Goal: Task Accomplishment & Management: Manage account settings

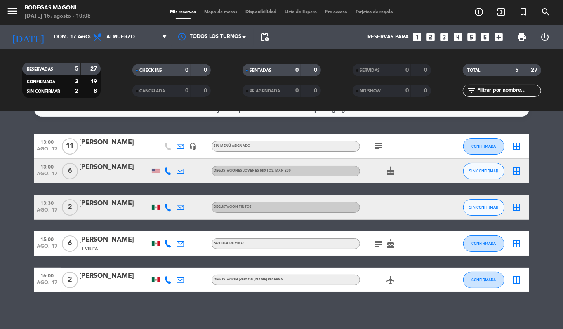
scroll to position [19, 0]
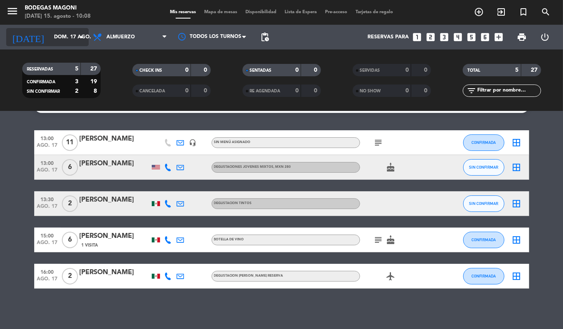
click at [70, 38] on input "dom. 17 ago." at bounding box center [85, 37] width 70 height 14
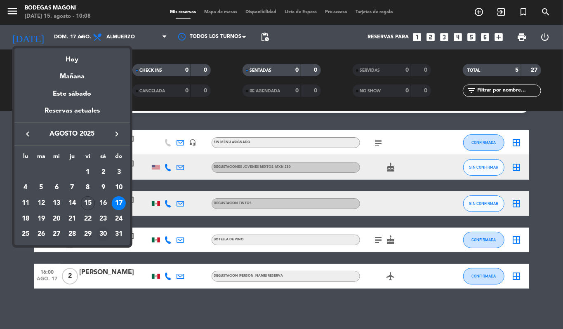
click at [100, 235] on div "30" at bounding box center [103, 234] width 14 height 14
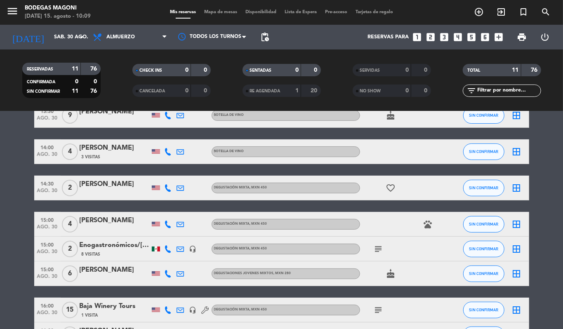
scroll to position [0, 0]
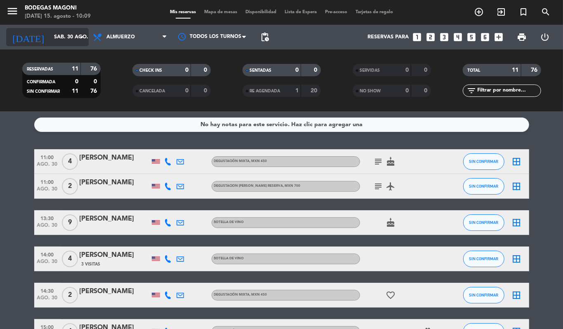
click at [77, 42] on input "sáb. 30 ago." at bounding box center [85, 37] width 70 height 14
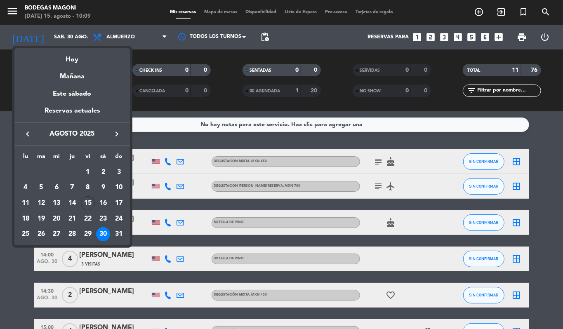
click at [114, 130] on icon "keyboard_arrow_right" at bounding box center [117, 134] width 10 height 10
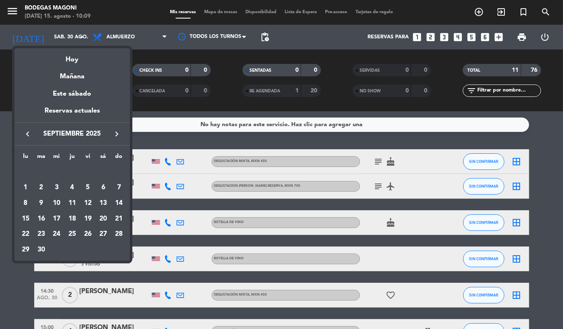
click at [107, 201] on div "13" at bounding box center [103, 203] width 14 height 14
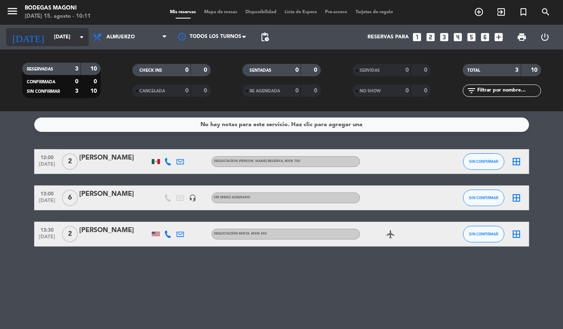
click at [67, 33] on input "[DATE]" at bounding box center [85, 37] width 70 height 14
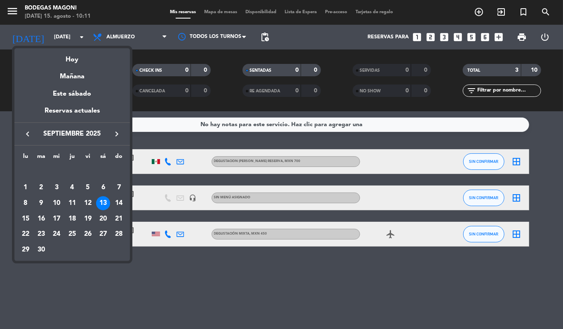
click at [20, 130] on button "keyboard_arrow_left" at bounding box center [27, 134] width 15 height 11
click at [119, 198] on div "17" at bounding box center [119, 203] width 14 height 14
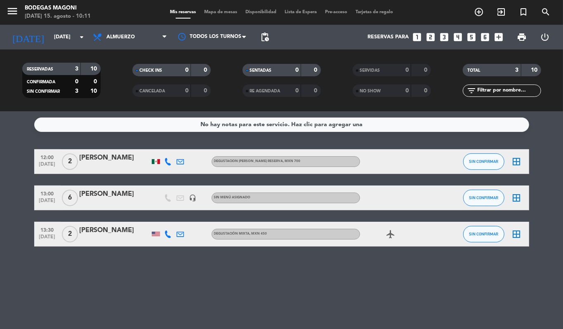
type input "dom. 17 ago."
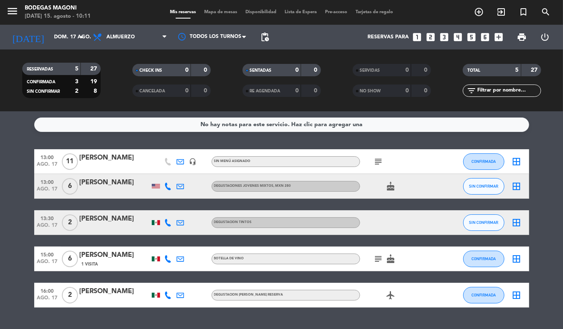
click at [224, 14] on span "Mapa de mesas" at bounding box center [220, 12] width 41 height 5
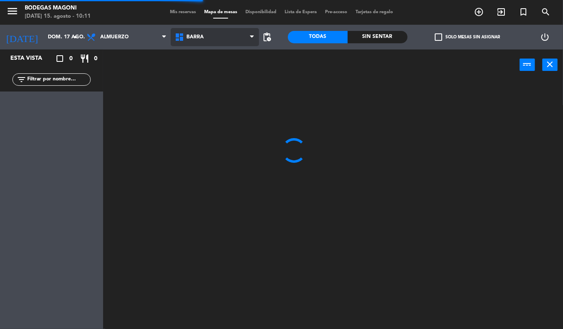
click at [218, 37] on span "Barra" at bounding box center [215, 37] width 88 height 18
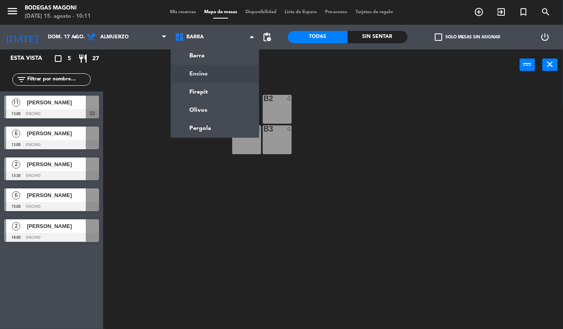
click at [220, 73] on ng-component "menu Bodegas Magoni [DATE] 15. agosto - 10:11 Mis reservas Mapa de mesas Dispon…" at bounding box center [281, 164] width 563 height 329
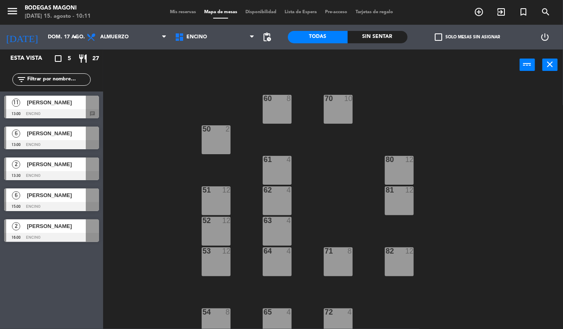
click at [278, 199] on div "62 4" at bounding box center [277, 201] width 29 height 29
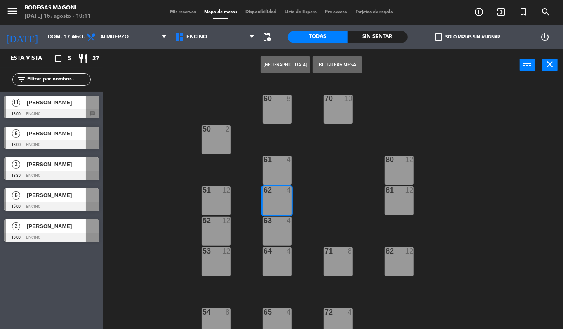
click at [301, 66] on button "[GEOGRAPHIC_DATA]" at bounding box center [286, 65] width 50 height 17
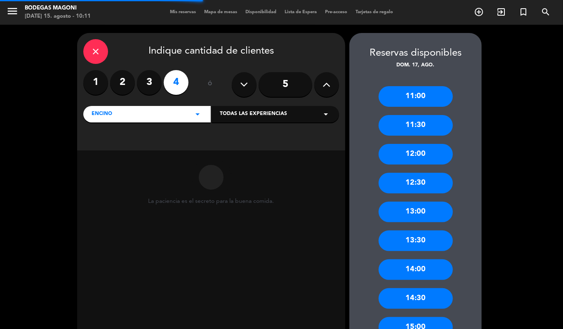
click at [83, 48] on div "close Indique cantidad de clientes" at bounding box center [211, 51] width 256 height 25
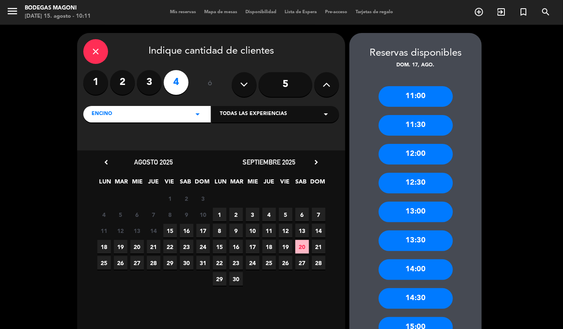
click at [94, 51] on icon "close" at bounding box center [96, 52] width 10 height 10
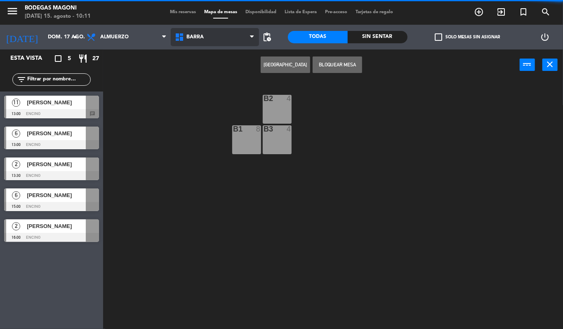
click at [210, 42] on span "Barra" at bounding box center [215, 37] width 88 height 18
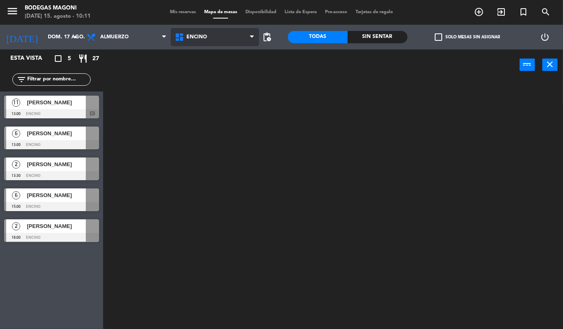
click at [211, 73] on ng-component "menu Bodegas Magoni [DATE] 15. agosto - 10:11 Mis reservas Mapa de mesas Dispon…" at bounding box center [281, 164] width 563 height 329
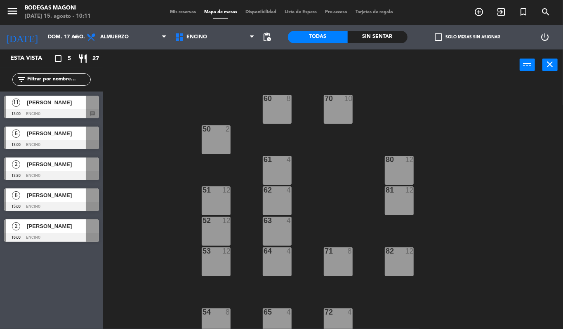
click at [276, 168] on div "61 4" at bounding box center [277, 170] width 29 height 29
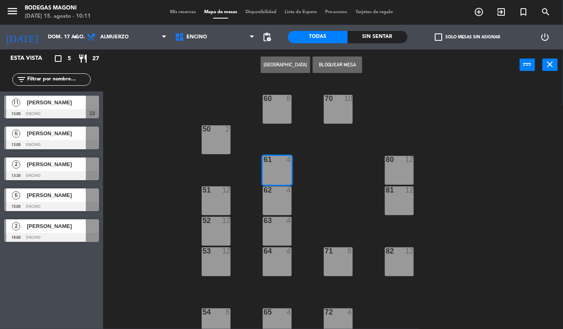
click at [287, 60] on button "[GEOGRAPHIC_DATA]" at bounding box center [286, 65] width 50 height 17
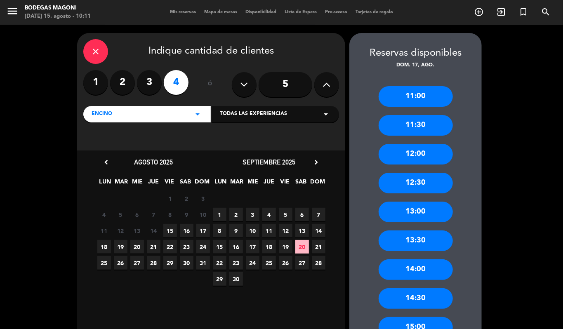
click at [204, 230] on span "17" at bounding box center [203, 231] width 14 height 14
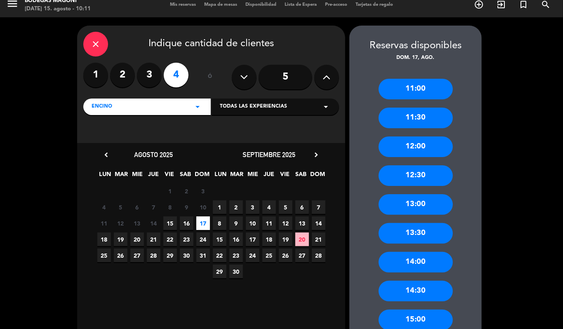
click at [429, 204] on div "13:00" at bounding box center [416, 204] width 74 height 21
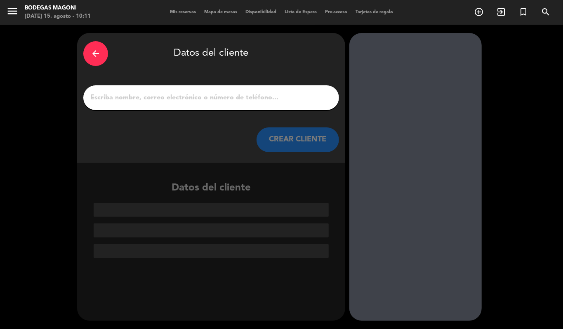
click at [234, 97] on input "1" at bounding box center [212, 98] width 244 height 12
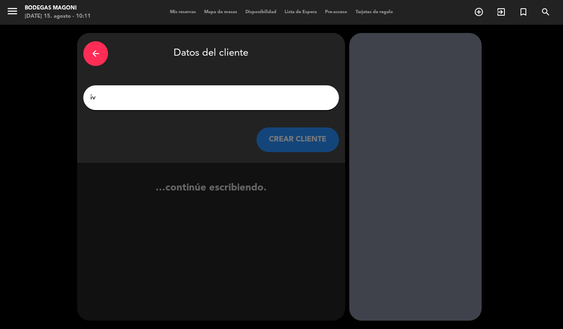
type input "i"
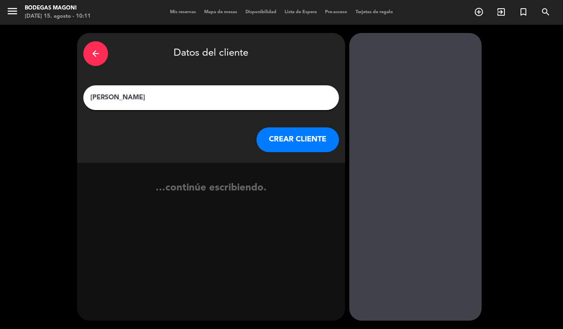
type input "[PERSON_NAME]"
click at [277, 134] on button "CREAR CLIENTE" at bounding box center [298, 140] width 83 height 25
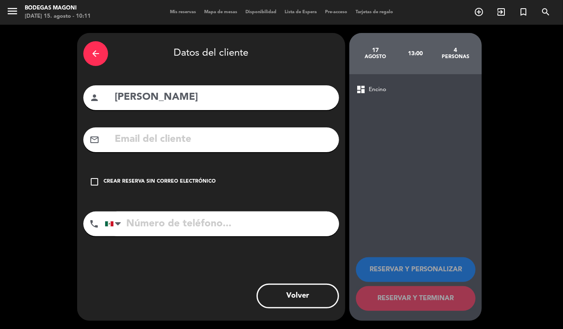
click at [201, 177] on div "check_box_outline_blank Crear reserva sin correo electrónico" at bounding box center [211, 182] width 256 height 25
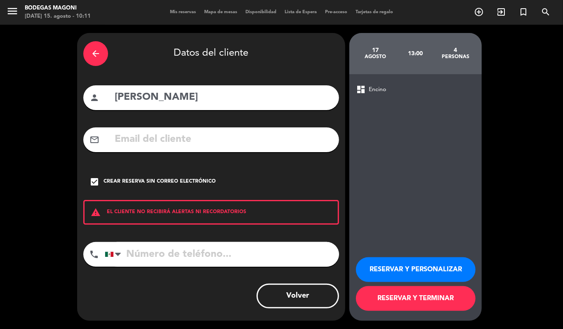
click at [423, 275] on button "RESERVAR Y PERSONALIZAR" at bounding box center [416, 270] width 120 height 25
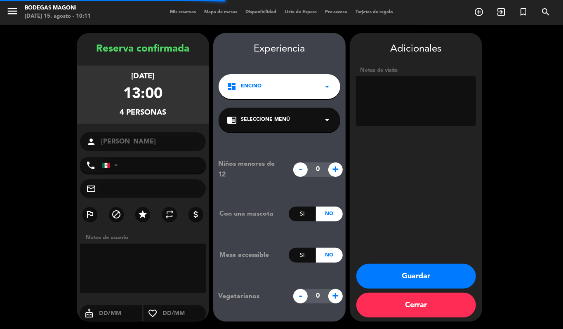
click at [419, 108] on textarea at bounding box center [416, 101] width 120 height 50
type textarea "M"
type textarea "ASIGNAR 61"
click at [416, 175] on div "Adicionales Notas de visita Guardar Cerrar" at bounding box center [416, 177] width 133 height 289
click at [384, 278] on button "Guardar" at bounding box center [417, 276] width 120 height 25
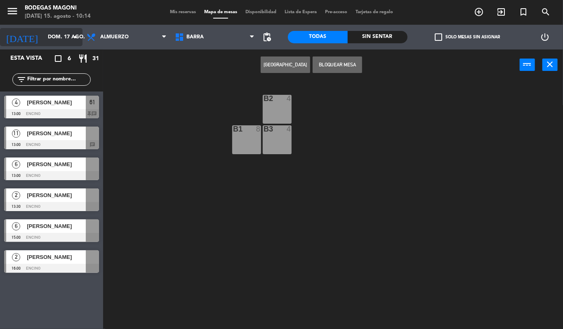
click at [67, 33] on input "dom. 17 ago." at bounding box center [79, 37] width 70 height 14
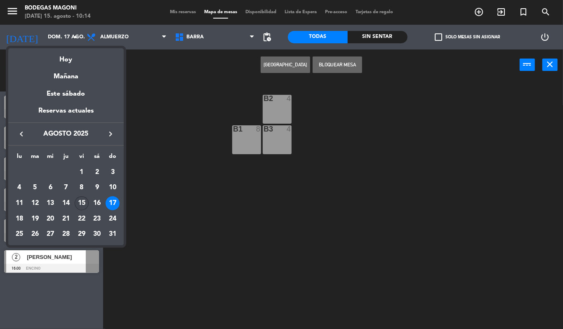
click at [85, 201] on div "15" at bounding box center [82, 203] width 14 height 14
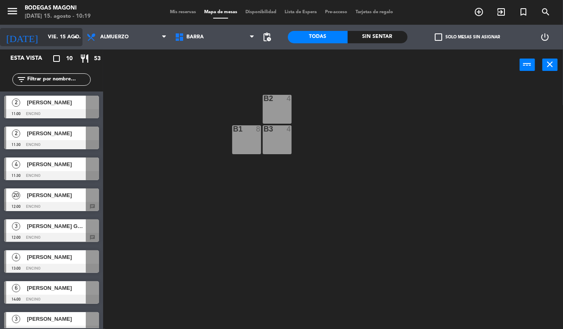
click at [50, 37] on input "vie. 15 ago." at bounding box center [79, 37] width 70 height 14
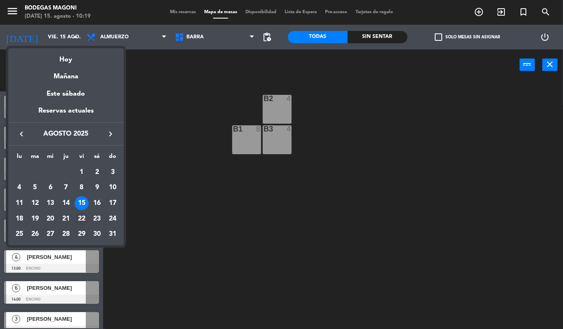
click at [83, 215] on div "22" at bounding box center [82, 219] width 14 height 14
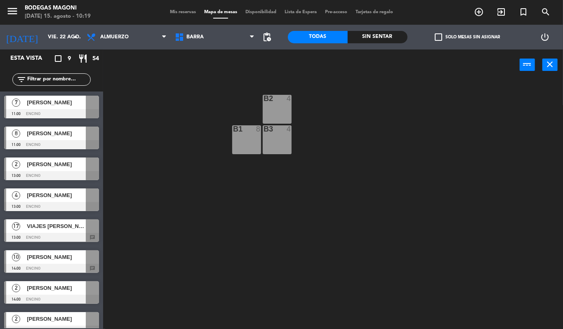
click at [73, 195] on span "[PERSON_NAME]" at bounding box center [56, 195] width 59 height 9
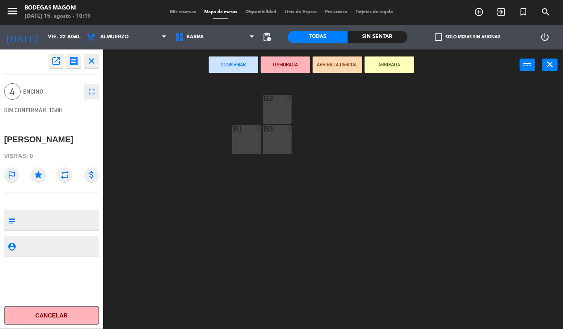
click at [249, 205] on div "B2 4 B1 8 B3 4" at bounding box center [336, 204] width 455 height 249
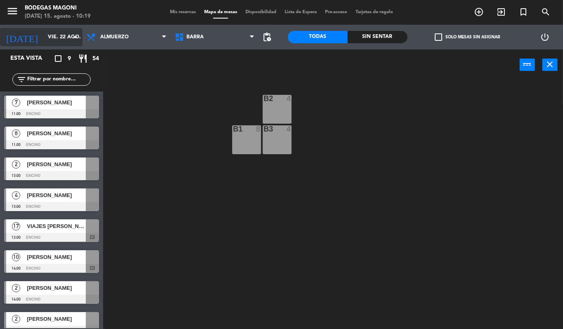
click at [70, 40] on input "vie. 22 ago." at bounding box center [79, 37] width 70 height 14
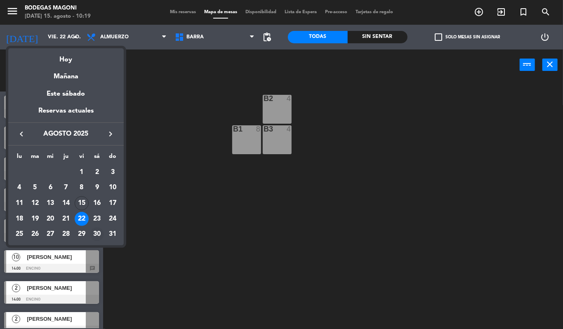
click at [95, 234] on div "30" at bounding box center [97, 234] width 14 height 14
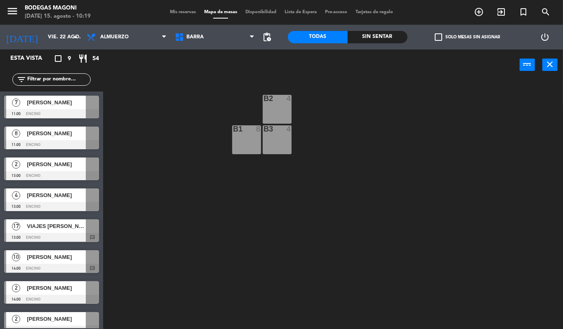
type input "sáb. 30 ago."
click at [180, 9] on div "Mis reservas Mapa de mesas Disponibilidad Lista de Espera Pre-acceso Tarjetas d…" at bounding box center [282, 12] width 232 height 7
click at [178, 12] on span "Mis reservas" at bounding box center [183, 12] width 34 height 5
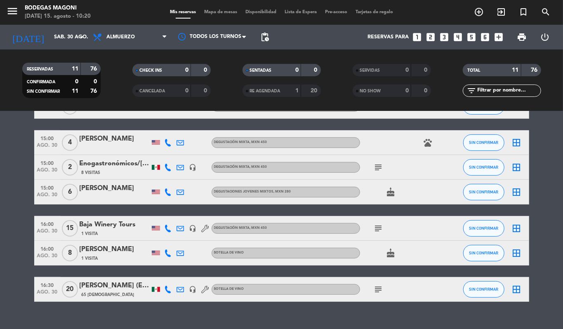
scroll to position [202, 0]
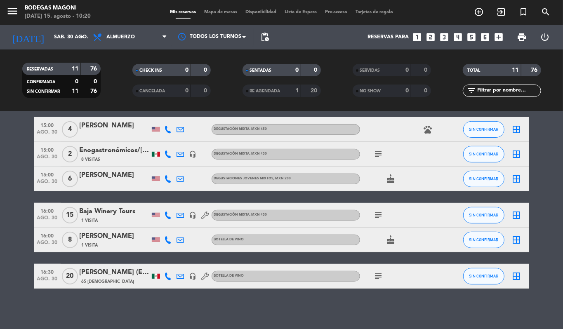
click at [125, 156] on div "8 Visitas" at bounding box center [115, 159] width 70 height 7
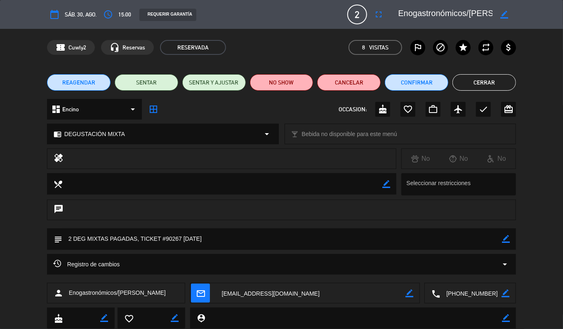
click at [502, 73] on div "REAGENDAR SENTAR SENTAR Y AJUSTAR NO SHOW Cancelar Confirmar Cerrar" at bounding box center [281, 82] width 563 height 33
click at [502, 76] on button "Cerrar" at bounding box center [485, 82] width 64 height 17
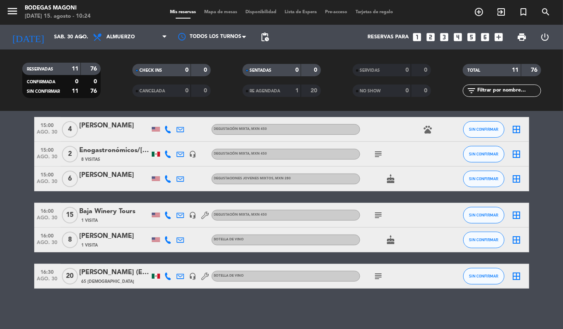
click at [493, 35] on div "Reservas para looks_one looks_two looks_3 looks_4 looks_5 looks_6 add_box" at bounding box center [390, 37] width 234 height 25
click at [500, 35] on icon "add_box" at bounding box center [499, 37] width 11 height 11
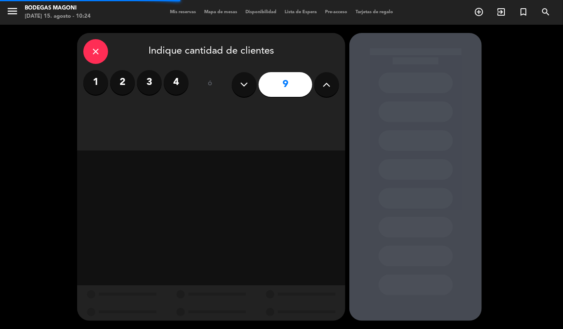
click at [322, 85] on button at bounding box center [327, 84] width 25 height 25
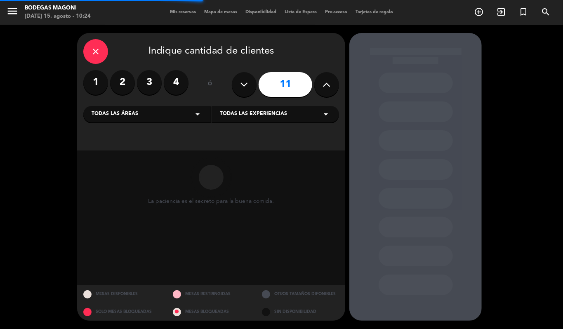
drag, startPoint x: 322, startPoint y: 85, endPoint x: 251, endPoint y: 84, distance: 70.6
click at [321, 85] on button at bounding box center [327, 84] width 25 height 25
type input "12"
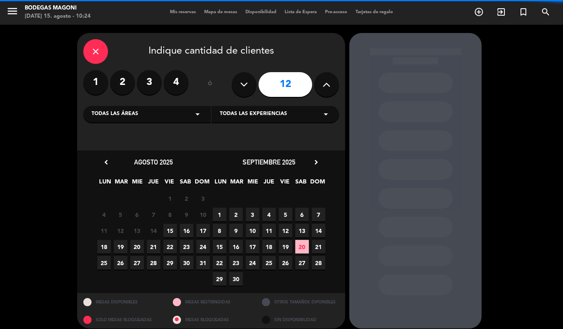
click at [90, 55] on div "close" at bounding box center [95, 51] width 25 height 25
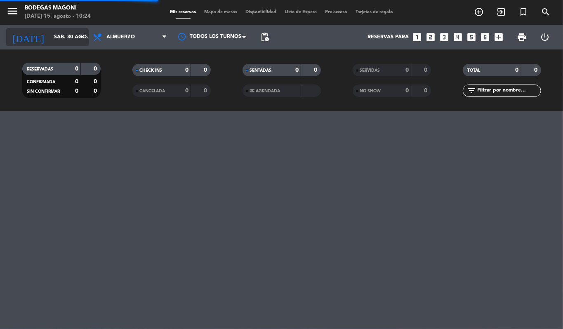
click at [66, 38] on input "sáb. 30 ago." at bounding box center [85, 37] width 70 height 14
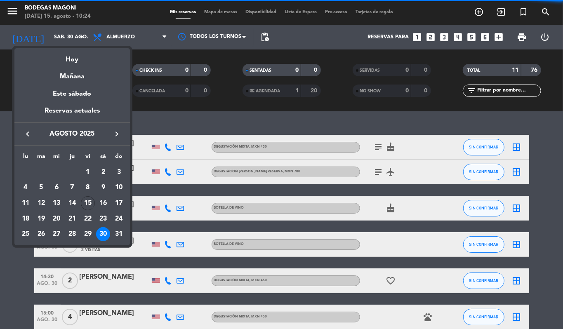
click at [116, 131] on icon "keyboard_arrow_right" at bounding box center [117, 134] width 10 height 10
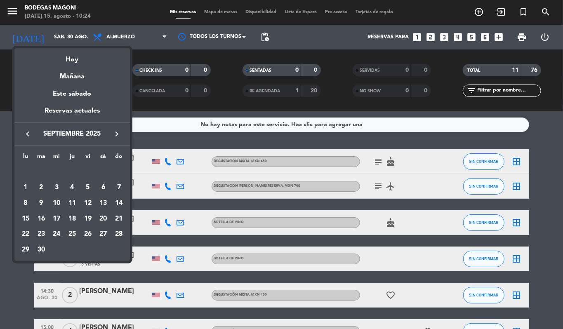
click at [103, 217] on div "20" at bounding box center [103, 219] width 14 height 14
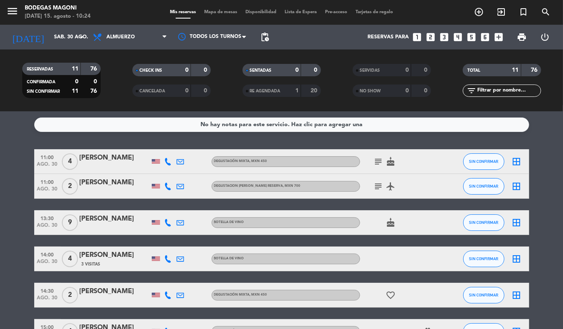
type input "[DATE]"
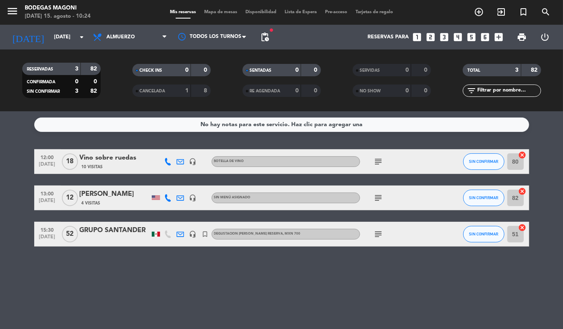
click at [223, 14] on div "Mis reservas Mapa de mesas Disponibilidad Lista de Espera Pre-acceso Tarjetas d…" at bounding box center [282, 12] width 232 height 7
click at [218, 10] on span "Mapa de mesas" at bounding box center [220, 12] width 41 height 5
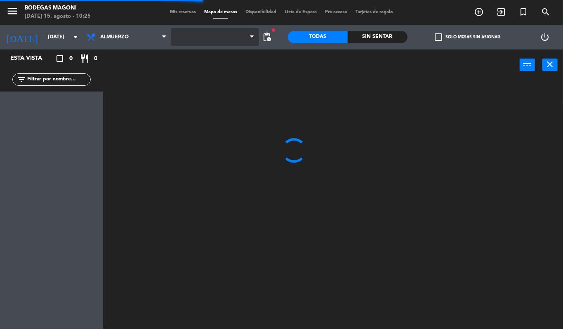
click at [207, 42] on span at bounding box center [215, 37] width 88 height 18
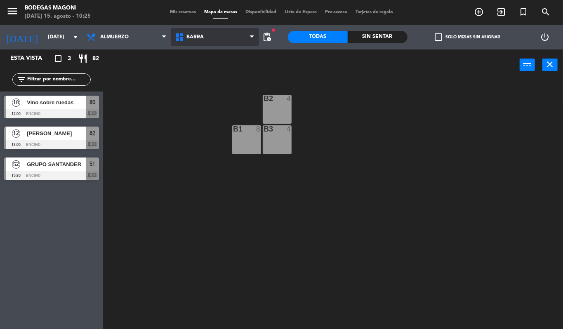
click at [208, 38] on span "Barra" at bounding box center [215, 37] width 88 height 18
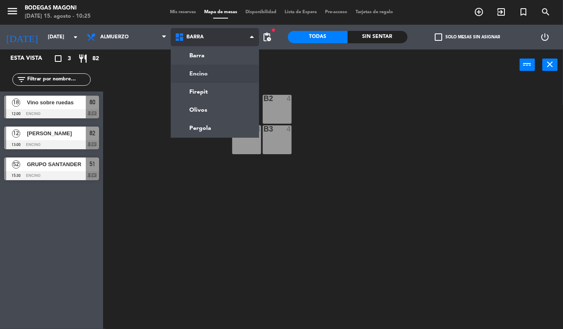
click at [215, 75] on ng-component "menu Bodegas Magoni [DATE] 15. agosto - 10:25 Mis reservas Mapa de mesas Dispon…" at bounding box center [281, 164] width 563 height 329
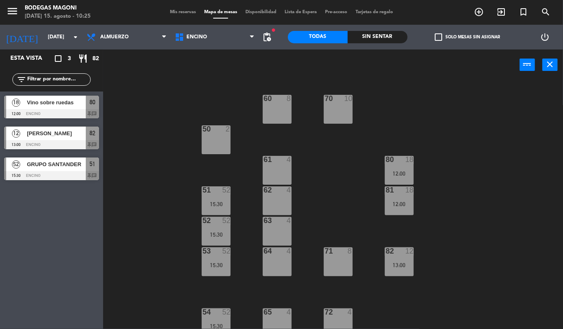
drag, startPoint x: 279, startPoint y: 106, endPoint x: 299, endPoint y: 110, distance: 20.2
click at [279, 107] on div "60 8" at bounding box center [277, 109] width 29 height 29
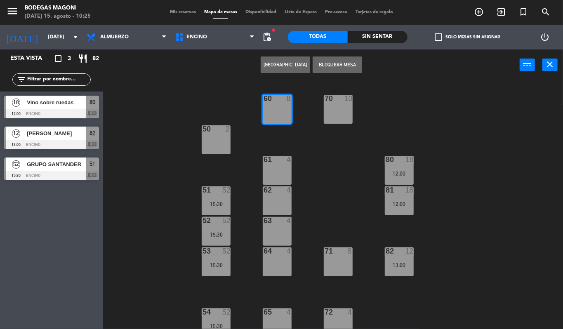
click at [336, 113] on div "70 10" at bounding box center [338, 109] width 29 height 29
click at [289, 64] on button "[GEOGRAPHIC_DATA]" at bounding box center [286, 65] width 50 height 17
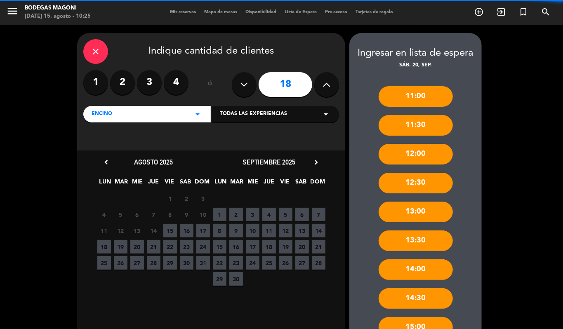
click at [245, 85] on icon at bounding box center [245, 84] width 8 height 12
type input "17"
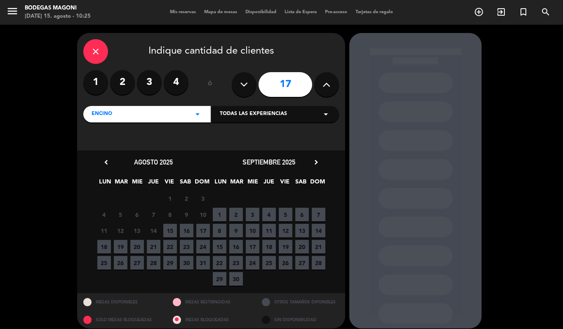
click at [301, 247] on span "20" at bounding box center [303, 247] width 14 height 14
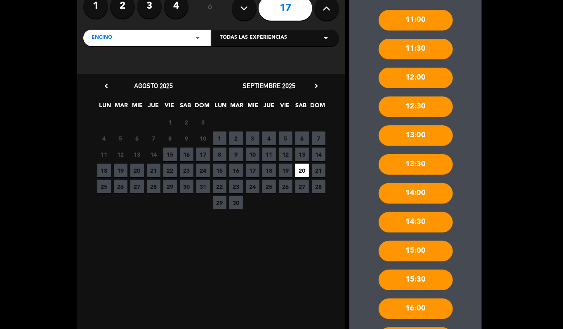
scroll to position [176, 0]
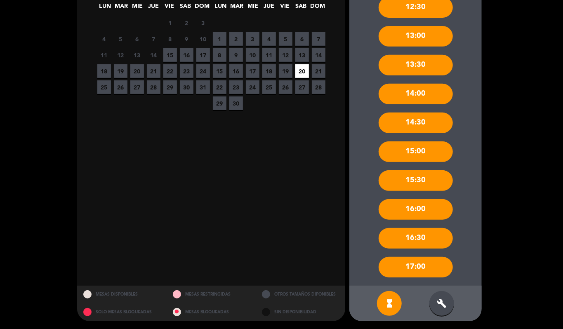
click at [450, 305] on div "build" at bounding box center [442, 303] width 25 height 25
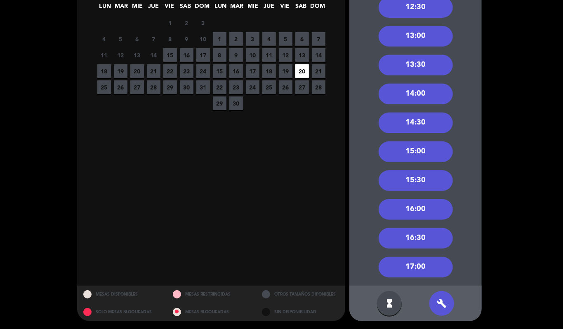
click at [424, 87] on div "14:00" at bounding box center [416, 94] width 74 height 21
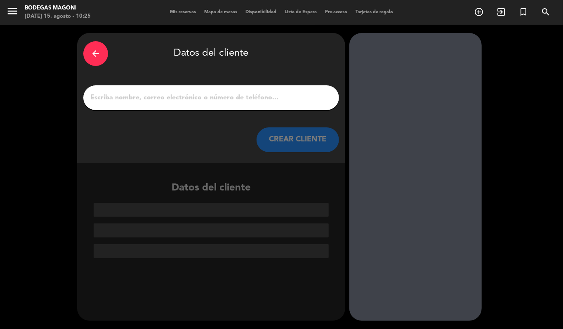
click at [142, 96] on input "1" at bounding box center [212, 98] width 244 height 12
paste input "[PERSON_NAME]"
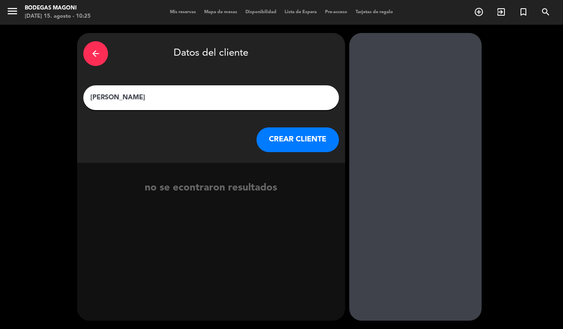
type input "[PERSON_NAME]"
click at [305, 142] on button "CREAR CLIENTE" at bounding box center [298, 140] width 83 height 25
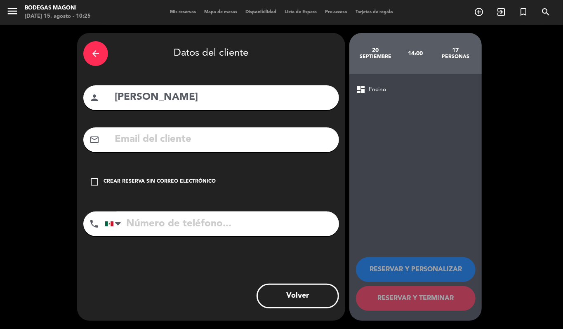
click at [145, 135] on input "text" at bounding box center [223, 139] width 219 height 17
paste input "[EMAIL_ADDRESS][DOMAIN_NAME]"
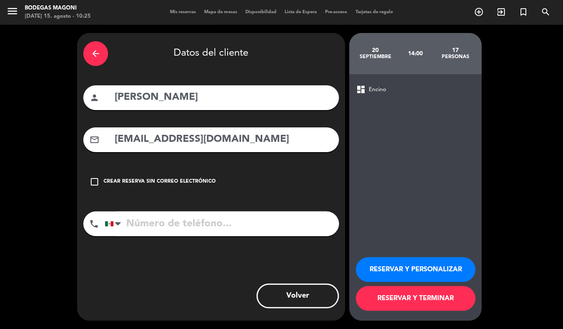
type input "[EMAIL_ADDRESS][DOMAIN_NAME]"
click at [182, 225] on input "tel" at bounding box center [222, 224] width 234 height 25
paste input "[PHONE_NUMBER]"
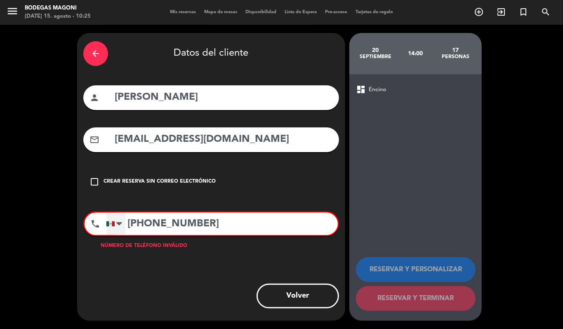
type input "[PHONE_NUMBER]"
click at [109, 222] on div at bounding box center [111, 224] width 8 height 5
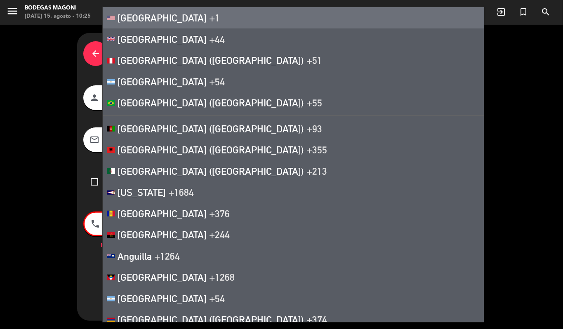
click at [192, 21] on li "[GEOGRAPHIC_DATA] +1" at bounding box center [293, 17] width 381 height 21
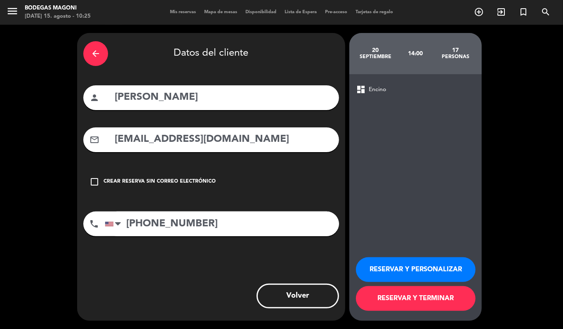
click at [404, 265] on button "RESERVAR Y PERSONALIZAR" at bounding box center [416, 270] width 120 height 25
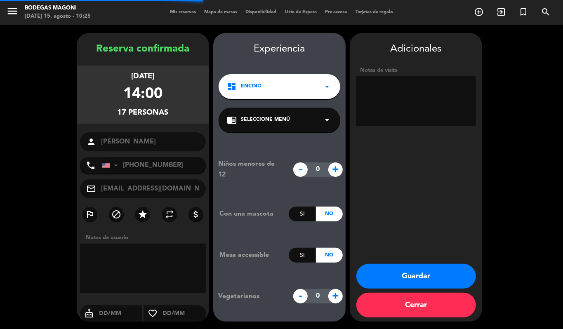
click at [395, 108] on textarea at bounding box center [416, 101] width 120 height 50
type textarea "c"
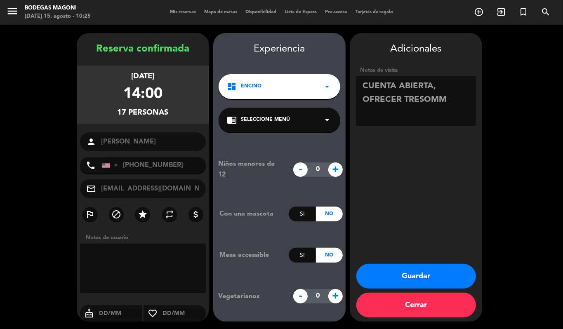
click at [425, 101] on textarea at bounding box center [416, 101] width 120 height 50
type textarea "CUENTA ABIERTA, OFRECER TRESSOMM"
click at [405, 276] on button "Guardar" at bounding box center [417, 276] width 120 height 25
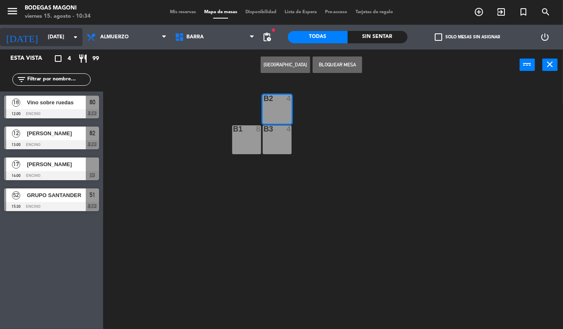
click at [58, 33] on input "[DATE]" at bounding box center [79, 37] width 70 height 14
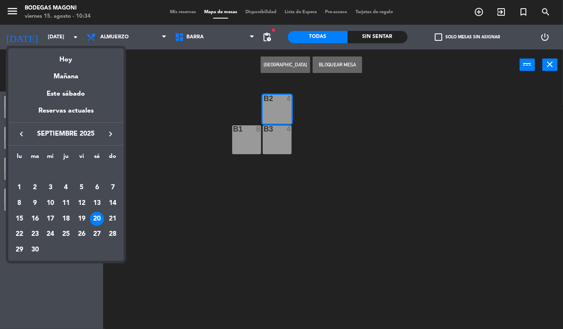
click at [23, 132] on icon "keyboard_arrow_left" at bounding box center [22, 134] width 10 height 10
click at [111, 203] on div "17" at bounding box center [113, 203] width 14 height 14
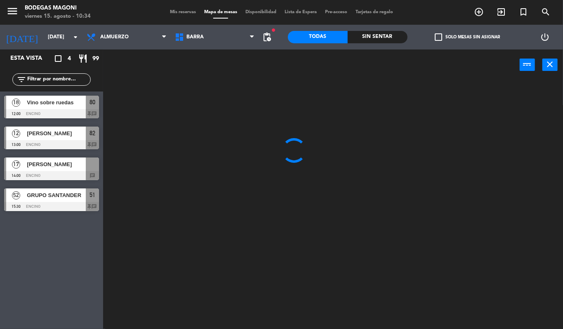
type input "dom. 17 ago."
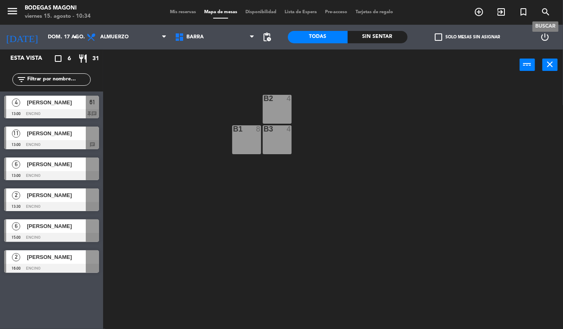
click at [546, 7] on icon "search" at bounding box center [546, 12] width 10 height 10
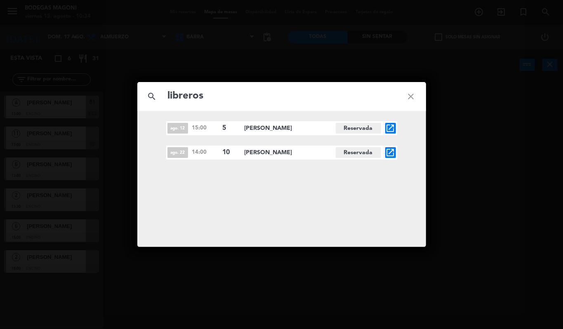
type input "libreros"
click at [390, 149] on icon "open_in_new" at bounding box center [391, 153] width 10 height 10
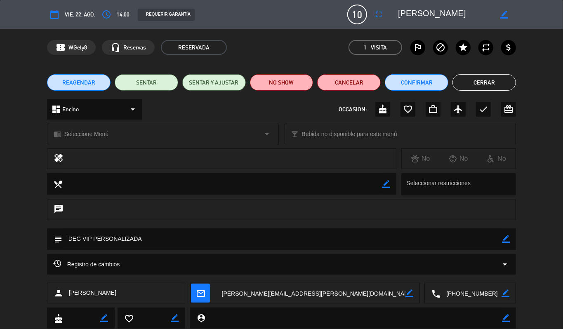
click at [480, 83] on button "Cerrar" at bounding box center [485, 82] width 64 height 17
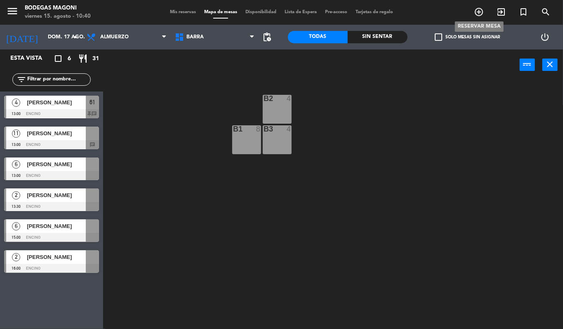
click at [481, 10] on icon "add_circle_outline" at bounding box center [479, 12] width 10 height 10
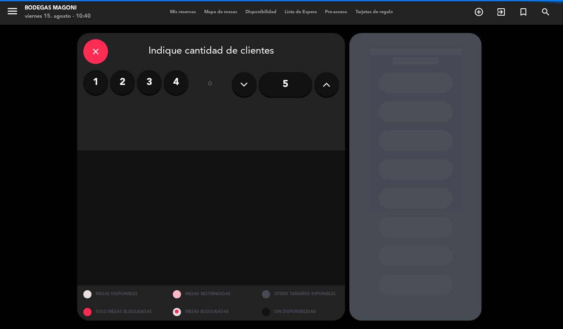
click at [320, 84] on button at bounding box center [327, 84] width 25 height 25
click at [321, 84] on button at bounding box center [327, 84] width 25 height 25
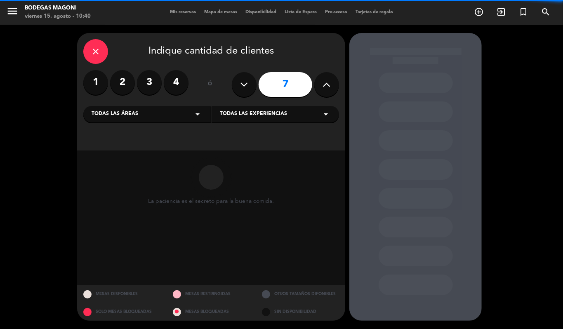
click at [321, 84] on button at bounding box center [327, 84] width 25 height 25
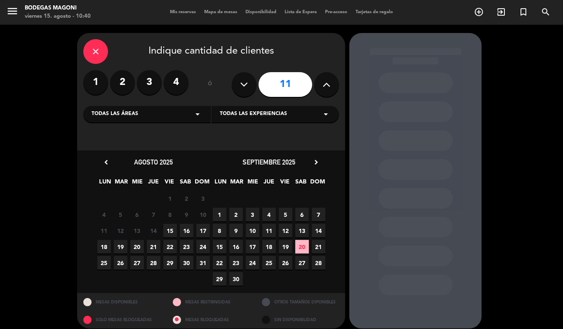
click at [320, 85] on button at bounding box center [327, 84] width 25 height 25
type input "12"
drag, startPoint x: 187, startPoint y: 261, endPoint x: 205, endPoint y: 259, distance: 18.2
click at [187, 261] on span "30" at bounding box center [187, 263] width 14 height 14
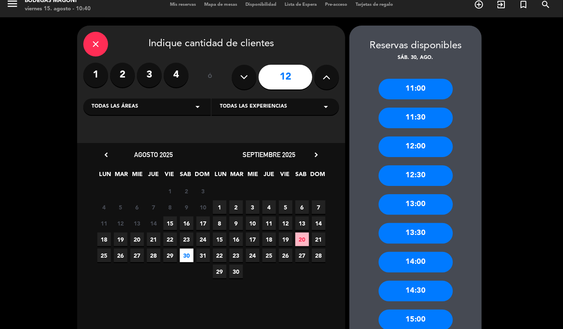
click at [418, 149] on div "12:00" at bounding box center [416, 147] width 74 height 21
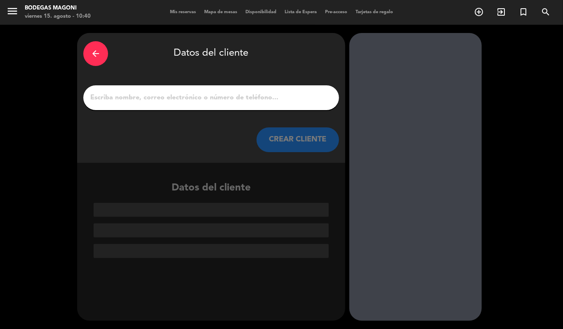
click at [227, 93] on input "1" at bounding box center [212, 98] width 244 height 12
paste input "[PERSON_NAME]"
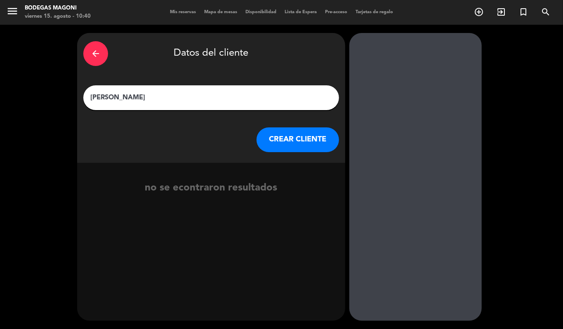
type input "[PERSON_NAME]"
click at [304, 128] on button "CREAR CLIENTE" at bounding box center [298, 140] width 83 height 25
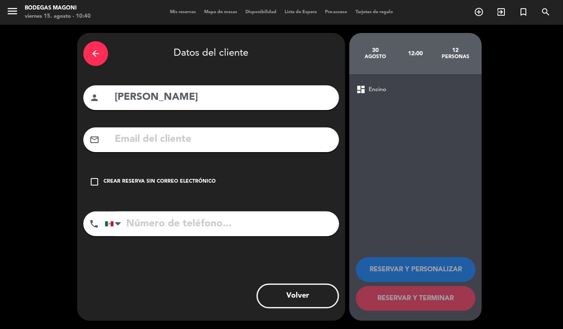
click at [149, 136] on input "text" at bounding box center [223, 139] width 219 height 17
paste input "[EMAIL_ADDRESS][DOMAIN_NAME]"
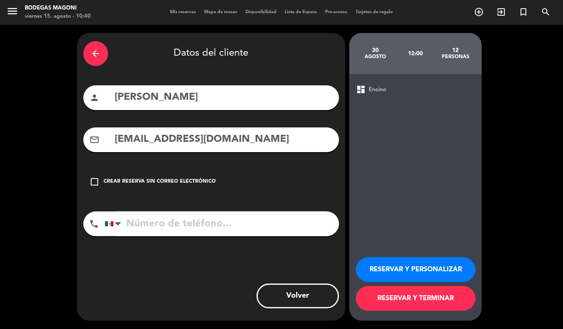
type input "[EMAIL_ADDRESS][DOMAIN_NAME]"
click at [436, 276] on button "RESERVAR Y PERSONALIZAR" at bounding box center [416, 270] width 120 height 25
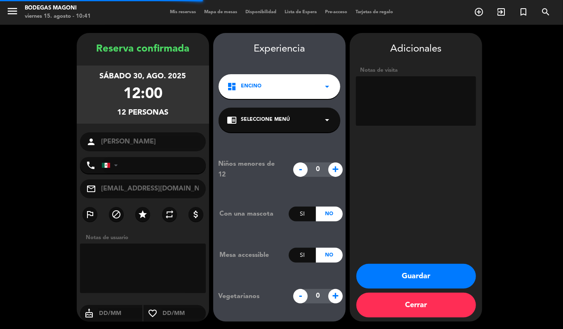
click at [399, 95] on textarea at bounding box center [416, 101] width 120 height 50
type textarea "CUENTA ABIERTA"
click at [450, 271] on button "Guardar" at bounding box center [417, 276] width 120 height 25
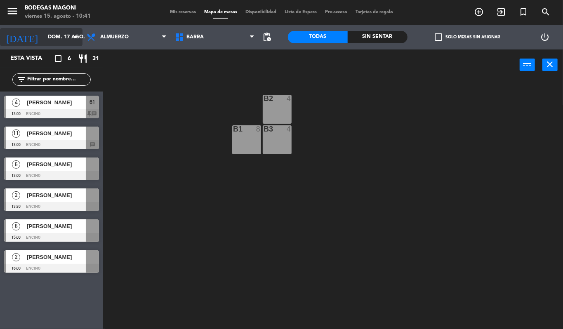
click at [50, 43] on input "dom. 17 ago." at bounding box center [79, 37] width 70 height 14
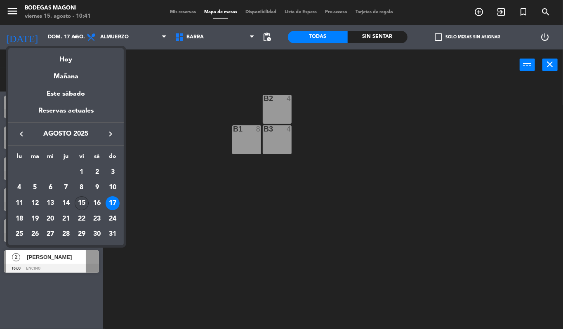
click at [85, 202] on div "15" at bounding box center [82, 203] width 14 height 14
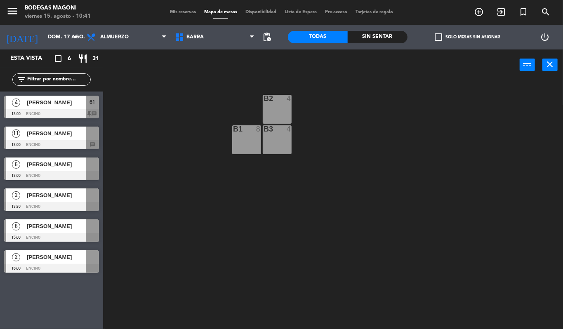
type input "vie. 15 ago."
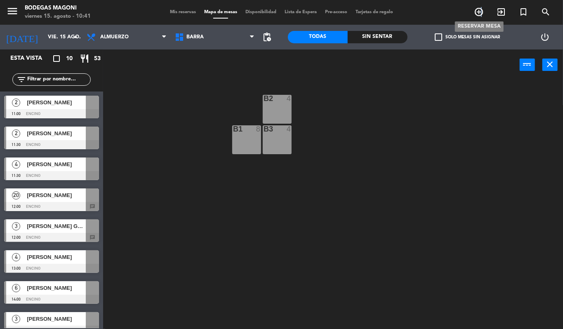
click at [481, 14] on icon "add_circle_outline" at bounding box center [479, 12] width 10 height 10
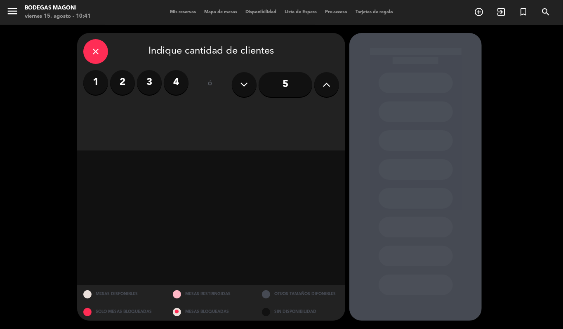
click at [182, 19] on div "menu Bodegas Magoni [DATE] 15. agosto - 10:41 Mis reservas Mapa de mesas Dispon…" at bounding box center [281, 12] width 563 height 25
click at [182, 12] on span "Mis reservas" at bounding box center [183, 12] width 34 height 5
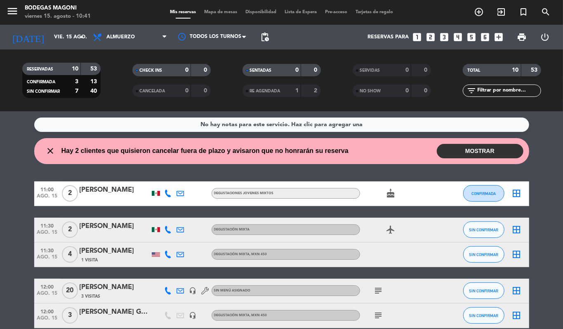
click at [491, 149] on button "MOSTRAR" at bounding box center [480, 151] width 87 height 14
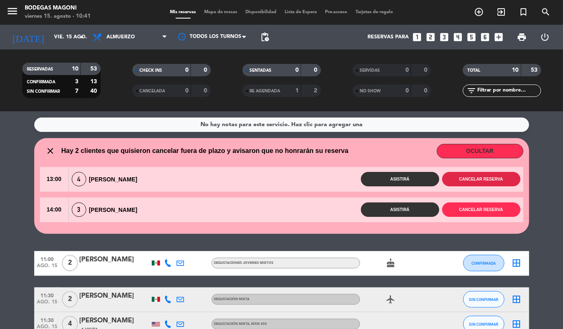
click at [478, 178] on button "Cancelar reserva" at bounding box center [482, 179] width 78 height 14
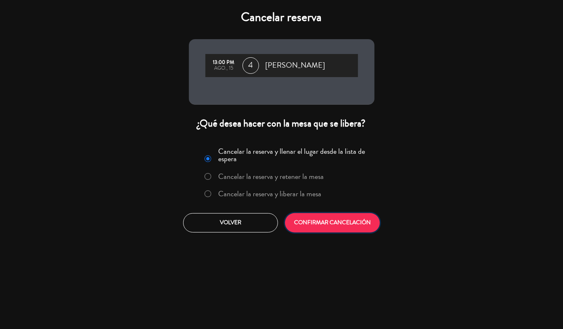
click at [342, 215] on button "CONFIRMAR CANCELACIÓN" at bounding box center [332, 222] width 95 height 19
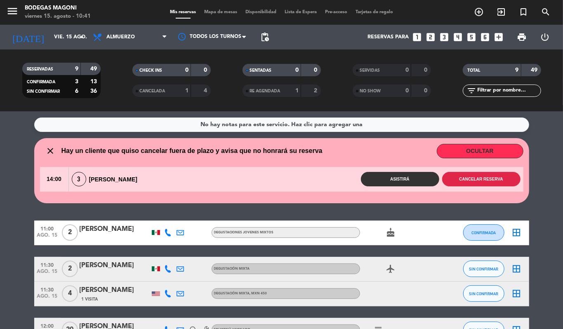
click at [491, 173] on button "Cancelar reserva" at bounding box center [482, 179] width 78 height 14
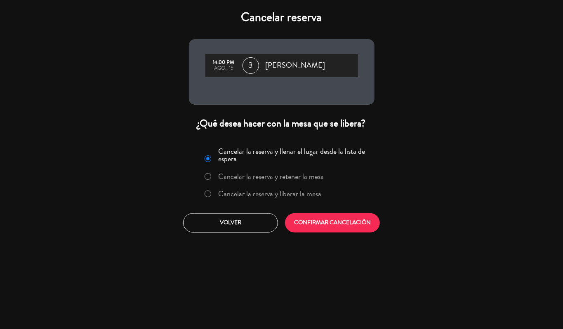
click at [348, 211] on div "Cancelar la reserva y llenar el lugar desde la lista de espera Cancelar la rese…" at bounding box center [282, 189] width 198 height 100
click at [348, 215] on button "CONFIRMAR CANCELACIÓN" at bounding box center [332, 222] width 95 height 19
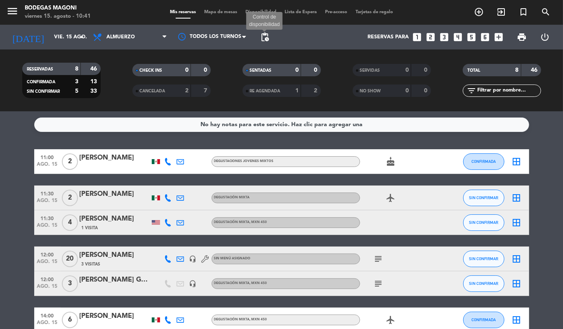
click at [255, 36] on div "[DATE] [DATE] arrow_drop_down Todos los servicios Almuerzo Almuerzo Todos los s…" at bounding box center [281, 37] width 563 height 25
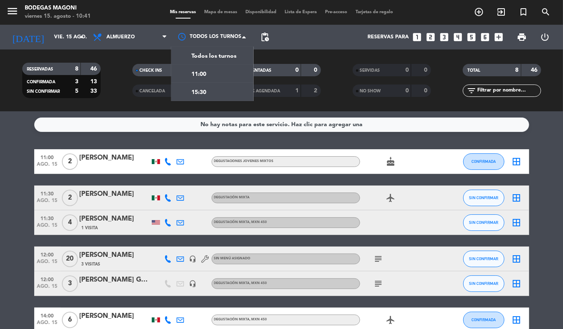
click at [268, 39] on span "pending_actions" at bounding box center [265, 37] width 10 height 10
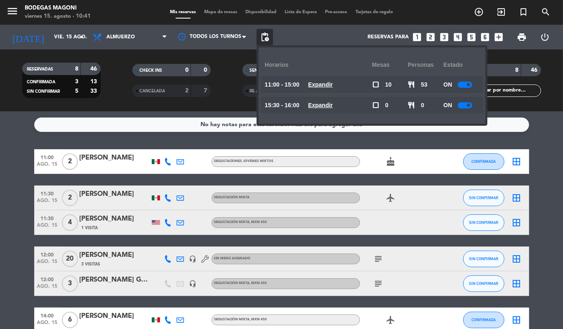
click at [471, 86] on span at bounding box center [468, 84] width 3 height 3
click at [468, 102] on div at bounding box center [465, 105] width 14 height 6
click at [468, 107] on div at bounding box center [465, 105] width 14 height 6
click at [266, 40] on span "pending_actions" at bounding box center [265, 37] width 10 height 10
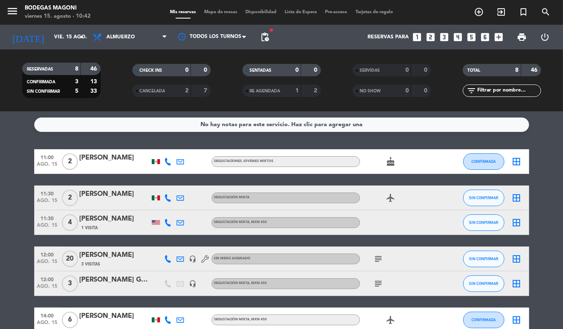
click at [381, 284] on icon "subject" at bounding box center [379, 284] width 10 height 10
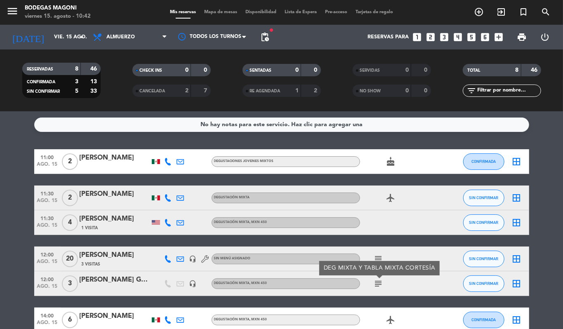
click at [421, 297] on div "11:00 [DATE] 2 [PERSON_NAME] DEGUSTACIONES JOVENES MIXTOS cake CONFIRMADA borde…" at bounding box center [281, 271] width 495 height 244
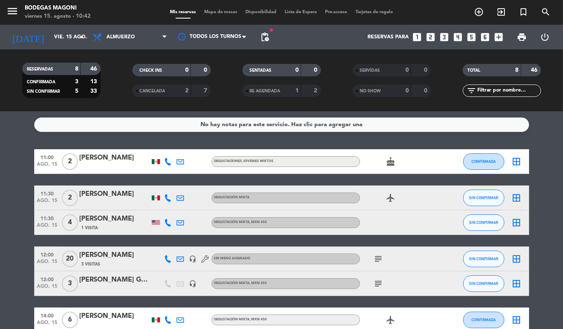
click at [516, 37] on span "print" at bounding box center [522, 37] width 17 height 17
click at [519, 37] on span "print" at bounding box center [522, 37] width 10 height 10
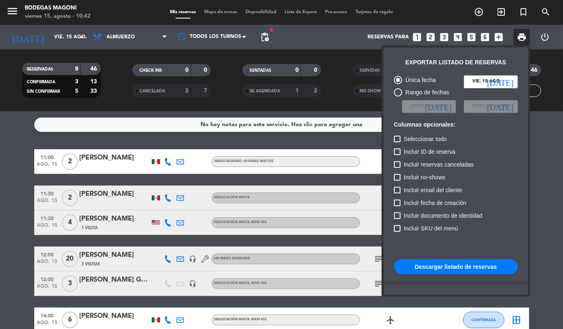
click at [418, 265] on button "Descargar listado de reservas" at bounding box center [456, 267] width 124 height 15
click at [226, 11] on div at bounding box center [281, 164] width 563 height 329
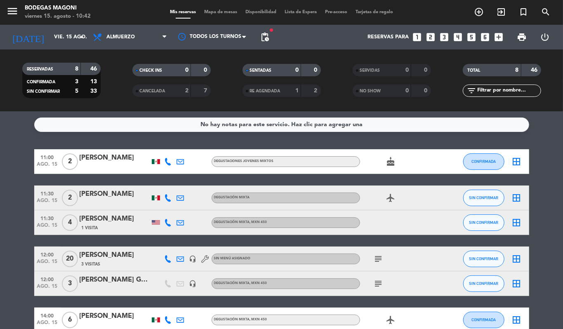
click at [226, 11] on span "Mapa de mesas" at bounding box center [220, 12] width 41 height 5
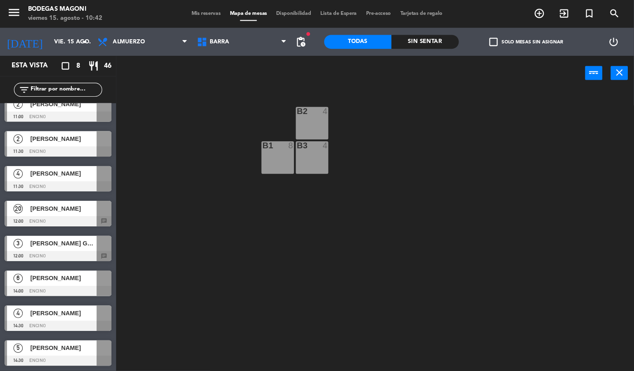
scroll to position [10, 0]
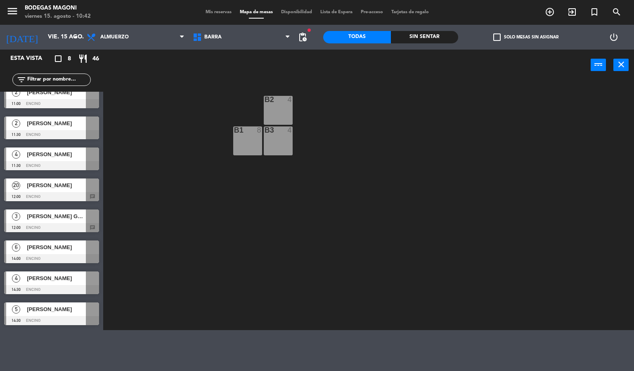
drag, startPoint x: 537, startPoint y: 0, endPoint x: 229, endPoint y: 207, distance: 371.0
click at [229, 207] on div "B2 4 B1 8 B3 4" at bounding box center [371, 205] width 525 height 249
click at [214, 10] on span "Mis reservas" at bounding box center [218, 12] width 34 height 5
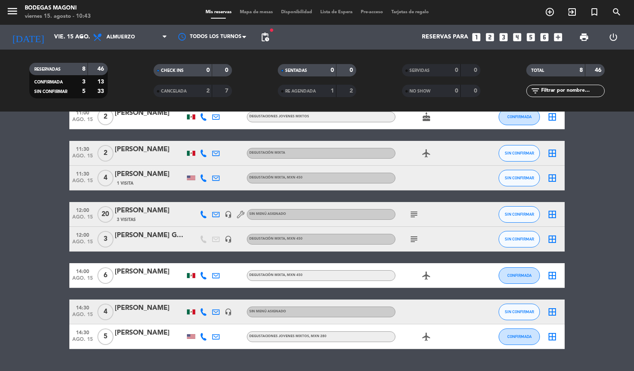
scroll to position [64, 0]
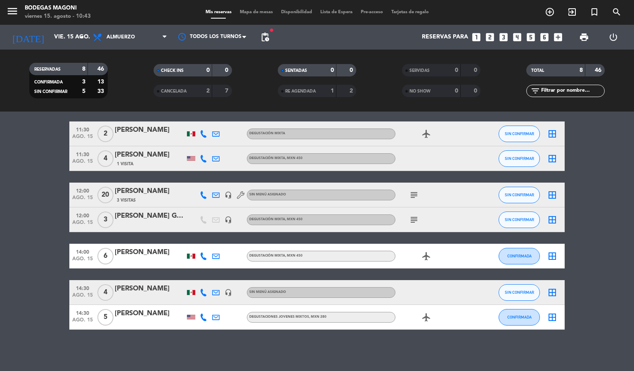
drag, startPoint x: 612, startPoint y: 225, endPoint x: 614, endPoint y: 163, distance: 62.8
click at [76, 41] on input "vie. 15 ago." at bounding box center [89, 37] width 78 height 15
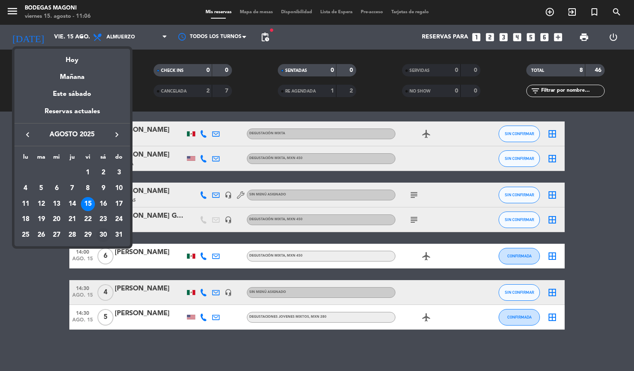
click at [108, 235] on div "30" at bounding box center [103, 235] width 14 height 14
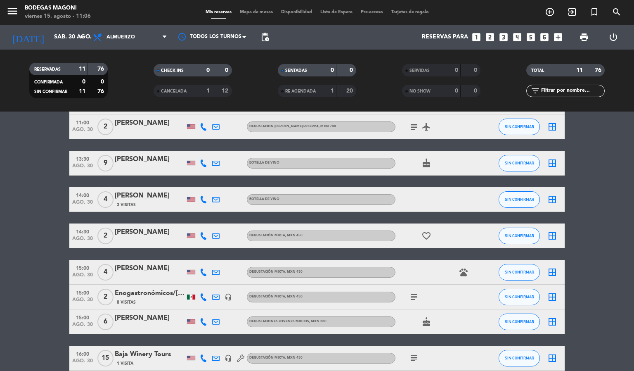
scroll to position [0, 0]
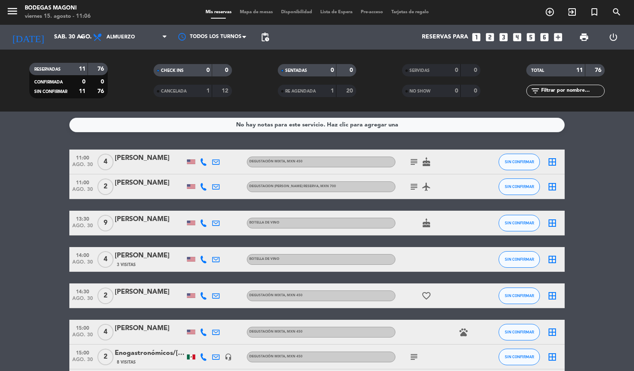
click at [409, 163] on icon "subject" at bounding box center [414, 162] width 10 height 10
click at [409, 185] on icon "subject" at bounding box center [414, 187] width 10 height 10
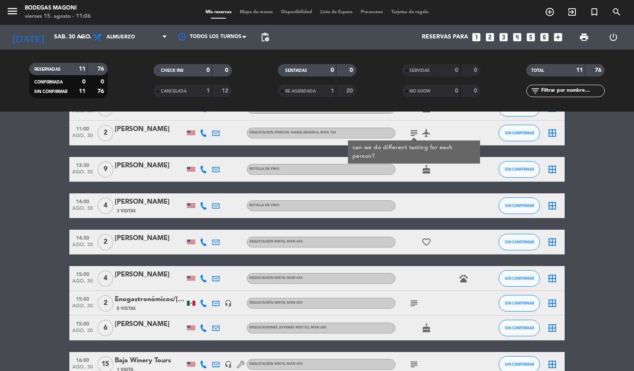
scroll to position [124, 0]
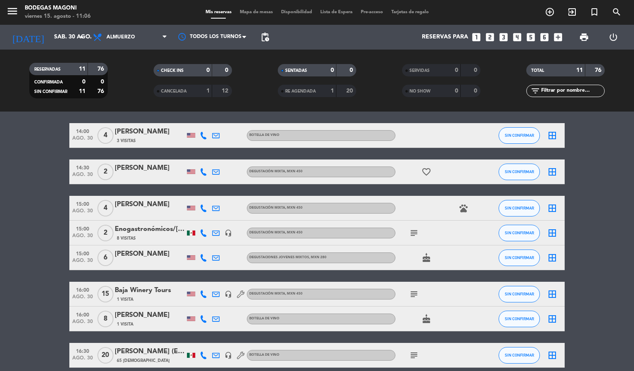
click at [410, 230] on icon "subject" at bounding box center [414, 233] width 10 height 10
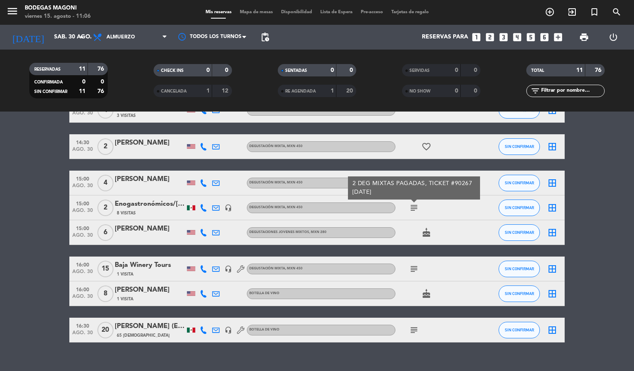
scroll to position [161, 0]
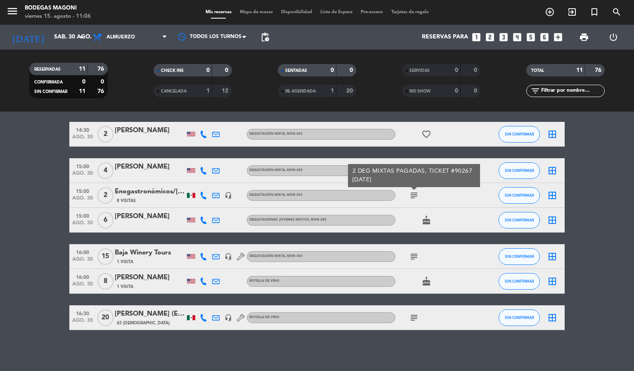
click at [414, 269] on div "cake" at bounding box center [432, 281] width 74 height 24
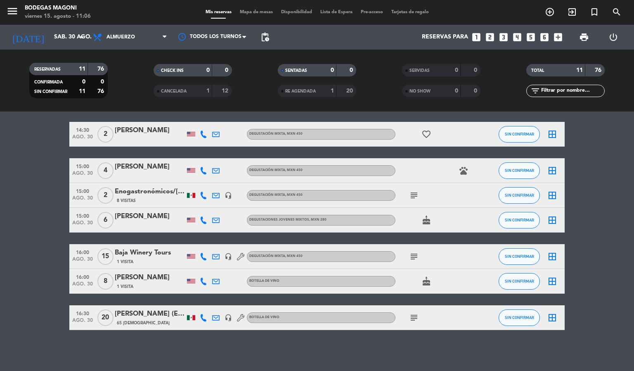
click at [413, 261] on div "subject" at bounding box center [432, 256] width 74 height 24
click at [413, 259] on icon "subject" at bounding box center [414, 256] width 10 height 10
click at [411, 315] on icon "subject" at bounding box center [414, 318] width 10 height 10
click at [400, 329] on div "No hay notas para este servicio. Haz clic para agregar una 11:00 [DATE] 4 [PERS…" at bounding box center [317, 240] width 634 height 259
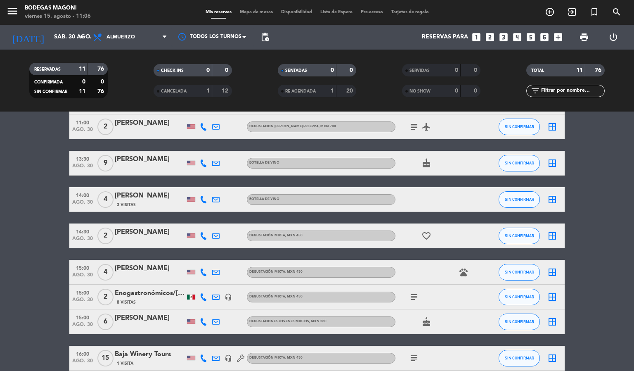
scroll to position [0, 0]
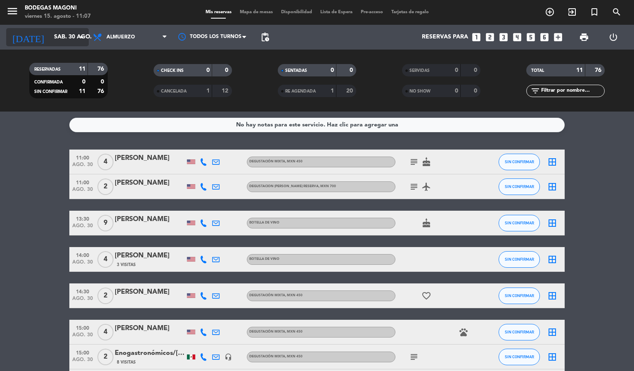
click at [73, 38] on input "sáb. 30 ago." at bounding box center [89, 37] width 78 height 15
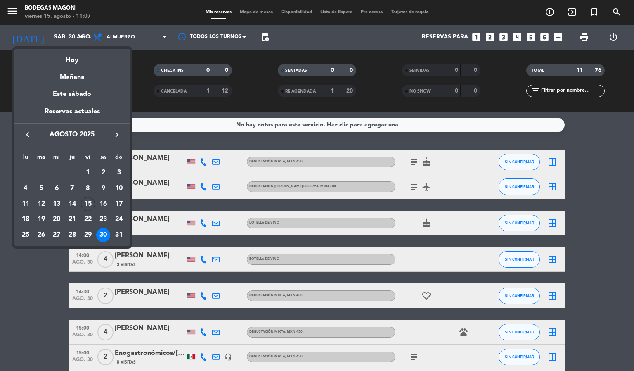
drag, startPoint x: 237, startPoint y: 135, endPoint x: 202, endPoint y: 110, distance: 42.6
click at [236, 135] on div at bounding box center [317, 185] width 634 height 371
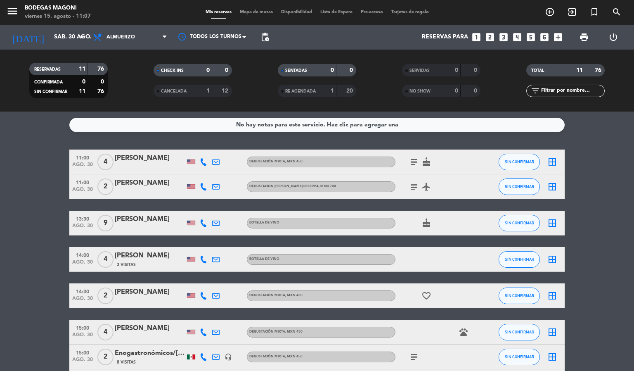
click at [186, 93] on span "CANCELADA" at bounding box center [174, 91] width 26 height 4
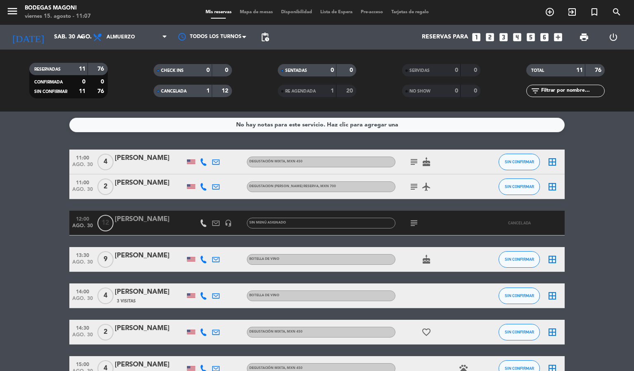
click at [144, 223] on div "[PERSON_NAME]" at bounding box center [150, 219] width 70 height 11
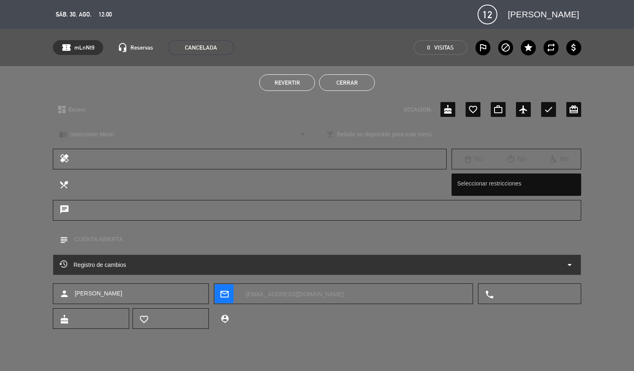
click at [280, 79] on span "Revertir" at bounding box center [288, 82] width 26 height 7
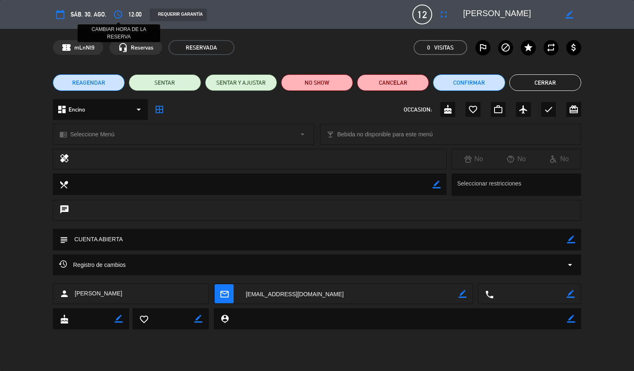
click at [114, 12] on icon "access_time" at bounding box center [118, 14] width 10 height 10
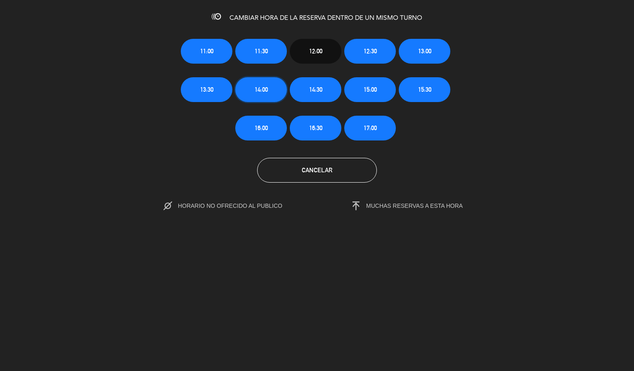
click at [248, 92] on button "14:00" at bounding box center [261, 89] width 52 height 25
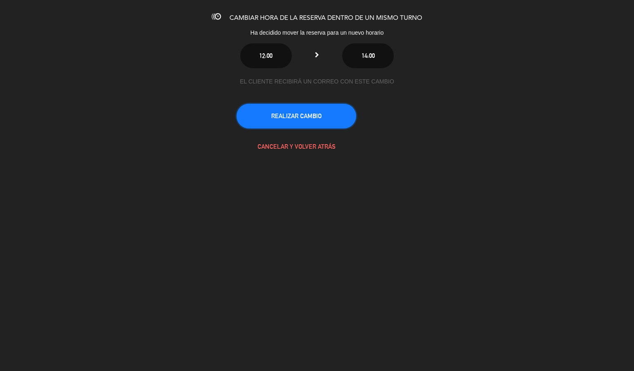
click at [300, 114] on button "REALIZAR CAMBIO" at bounding box center [297, 116] width 120 height 25
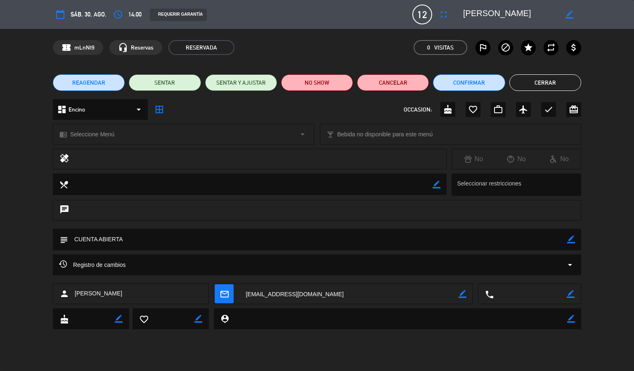
click at [558, 83] on button "Cerrar" at bounding box center [545, 82] width 72 height 17
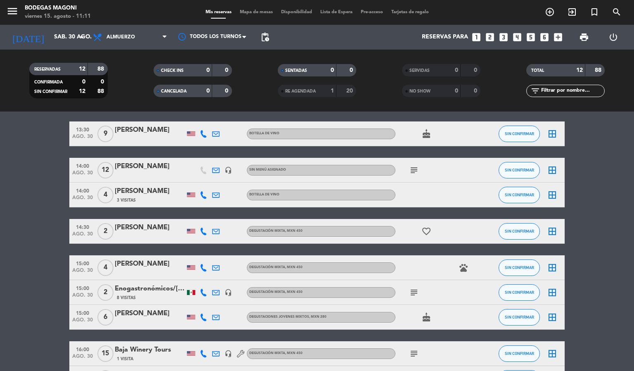
scroll to position [186, 0]
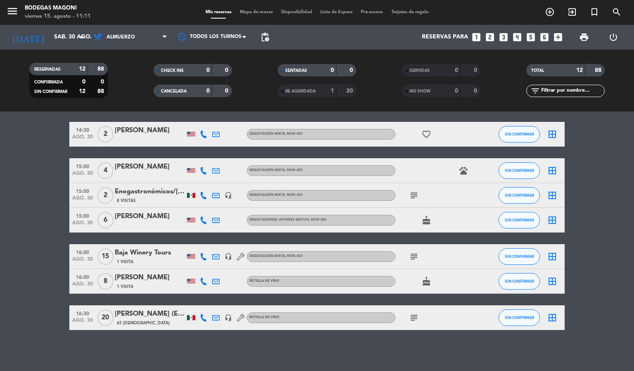
click at [415, 195] on icon "subject" at bounding box center [414, 195] width 10 height 10
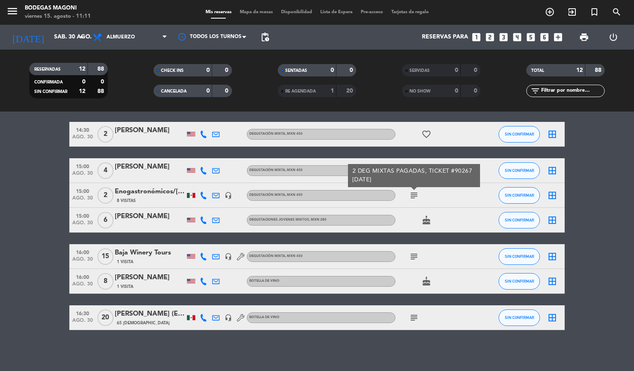
drag, startPoint x: 399, startPoint y: 351, endPoint x: 394, endPoint y: 347, distance: 6.2
click at [398, 329] on div "No hay notas para este servicio. Haz clic para agregar una 11:00 [DATE] 4 [PERS…" at bounding box center [317, 240] width 634 height 259
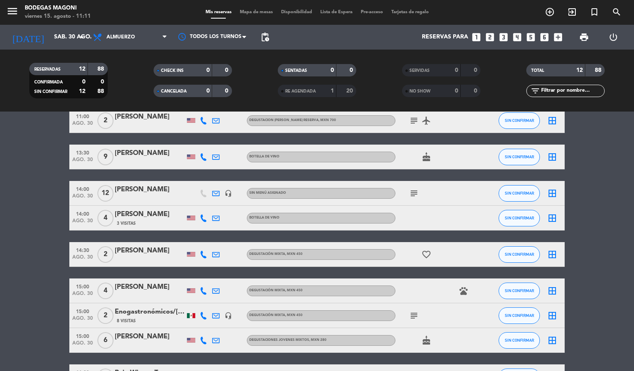
scroll to position [0, 0]
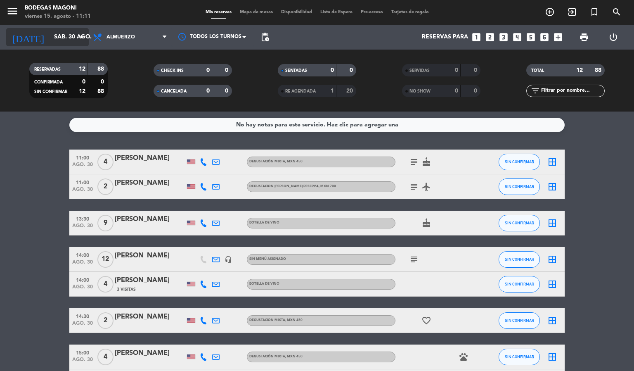
click at [58, 40] on input "sáb. 30 ago." at bounding box center [89, 37] width 78 height 15
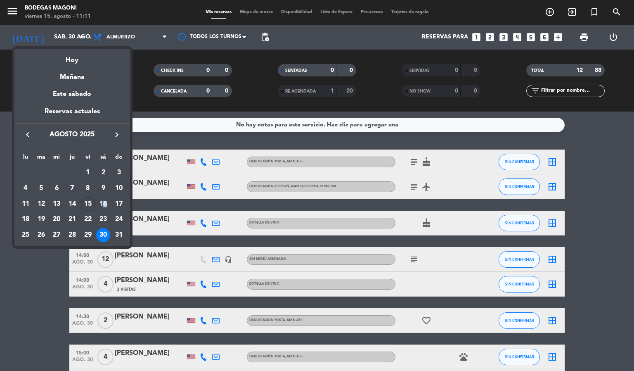
click at [105, 203] on div "16" at bounding box center [103, 204] width 14 height 14
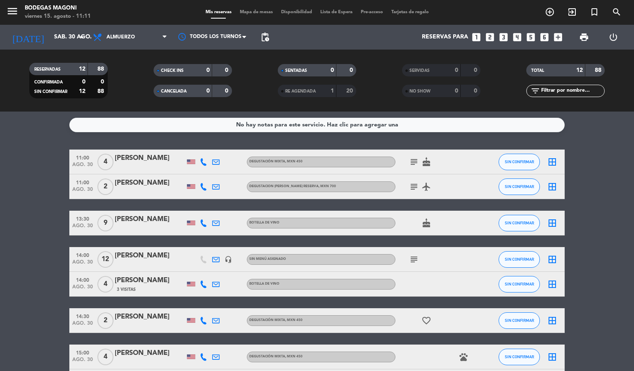
type input "sáb. 16 ago."
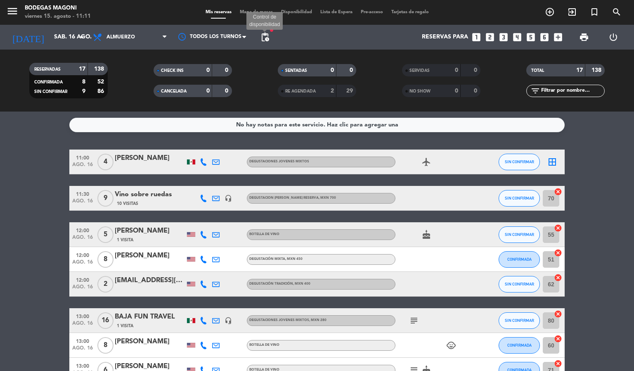
click at [261, 36] on span "pending_actions" at bounding box center [265, 37] width 10 height 10
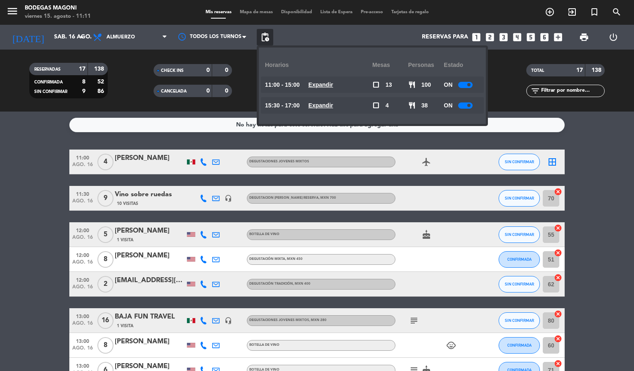
click at [133, 114] on div "No hay notas para este servicio. Haz clic para agregar una 11:00 [DATE] 4 [PERS…" at bounding box center [317, 240] width 634 height 259
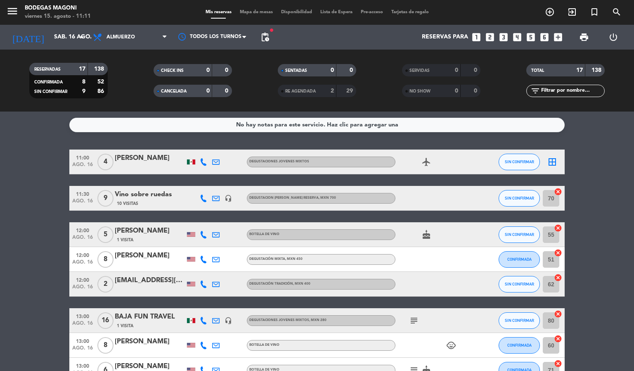
click at [241, 12] on span "Mapa de mesas" at bounding box center [256, 12] width 41 height 5
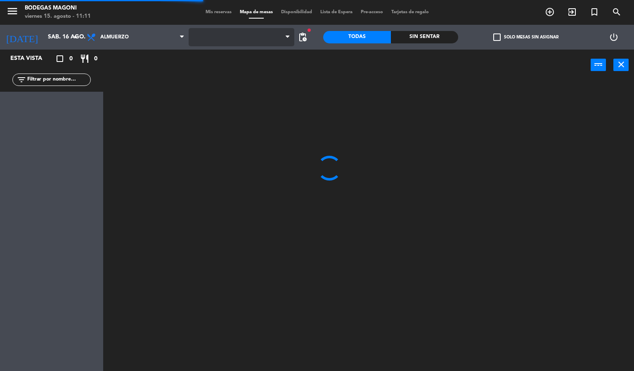
click at [228, 38] on span at bounding box center [242, 37] width 106 height 18
click at [228, 40] on span "Barra" at bounding box center [242, 37] width 106 height 18
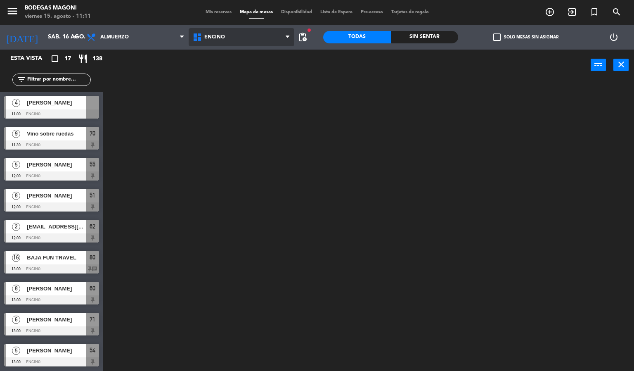
click at [230, 66] on ng-component "menu Bodegas Magoni [DATE] 15. agosto - 11:11 Mis reservas Mapa de mesas Dispon…" at bounding box center [317, 185] width 634 height 371
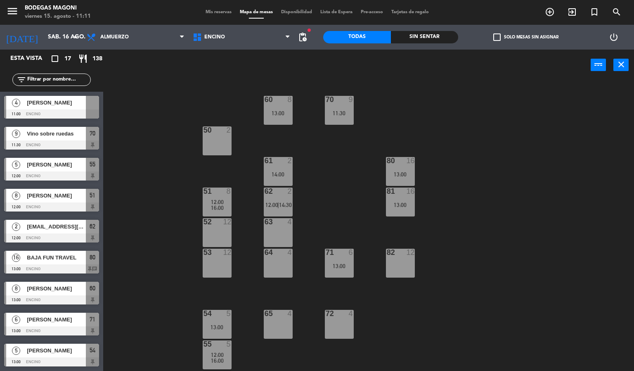
click at [52, 107] on span "[PERSON_NAME]" at bounding box center [56, 102] width 59 height 9
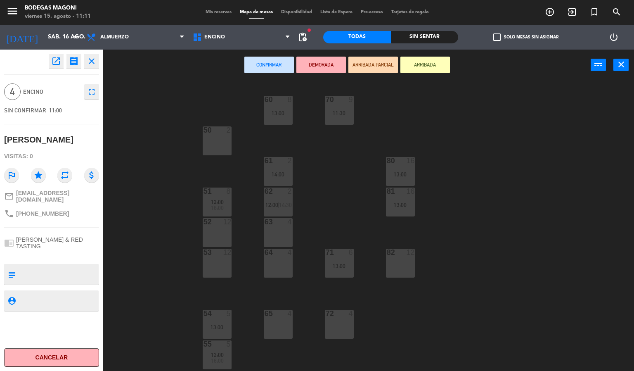
click at [283, 225] on div at bounding box center [278, 221] width 14 height 7
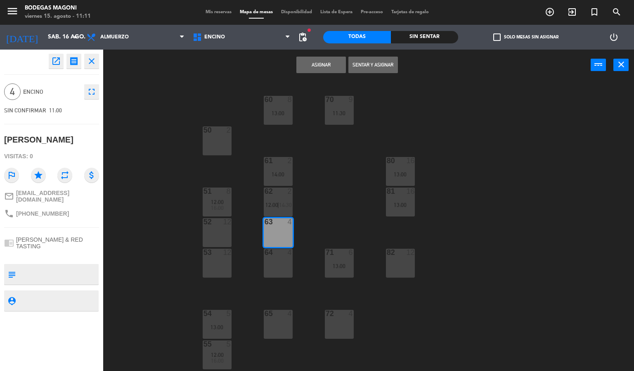
click at [322, 59] on button "Asignar" at bounding box center [321, 65] width 50 height 17
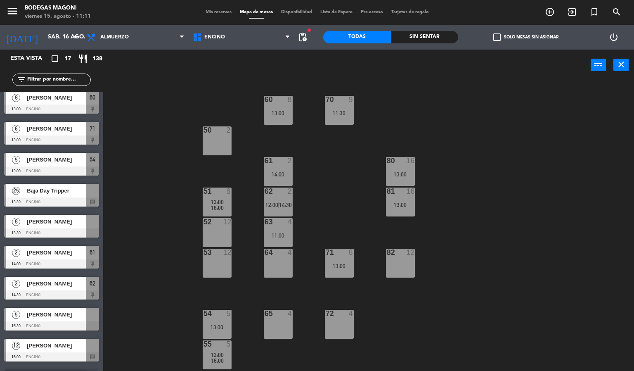
scroll to position [248, 0]
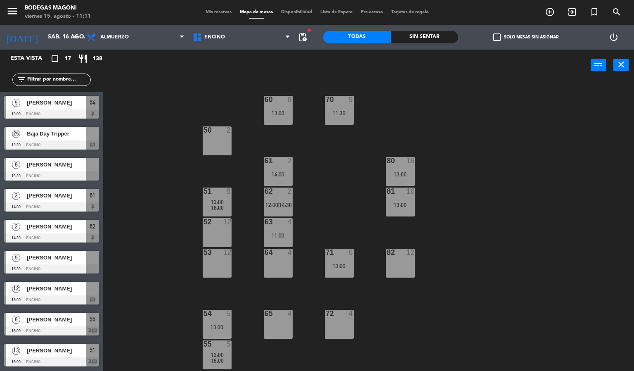
click at [54, 173] on div at bounding box center [51, 175] width 95 height 9
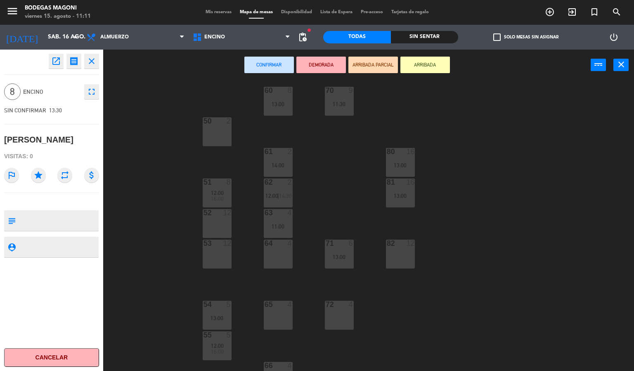
scroll to position [0, 0]
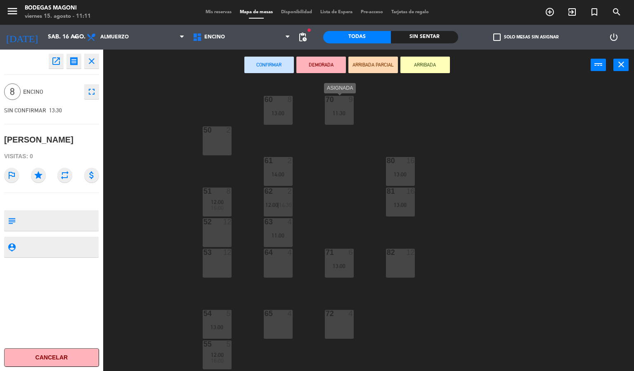
click at [340, 112] on div "11:30" at bounding box center [339, 113] width 29 height 6
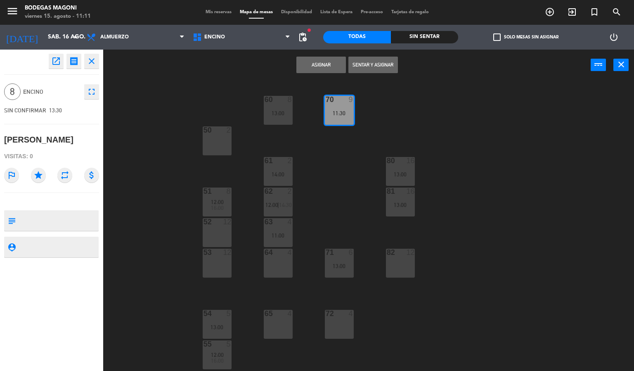
click at [317, 59] on button "Asignar" at bounding box center [321, 65] width 50 height 17
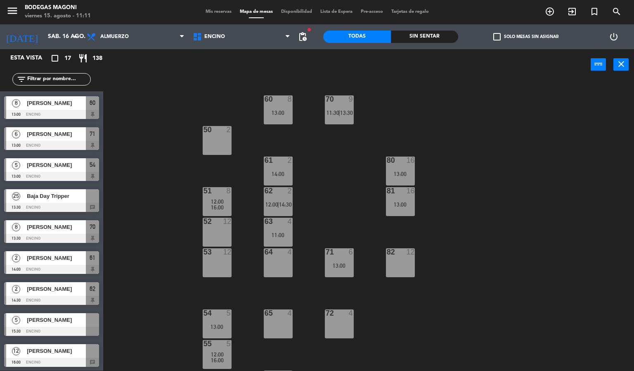
scroll to position [248, 0]
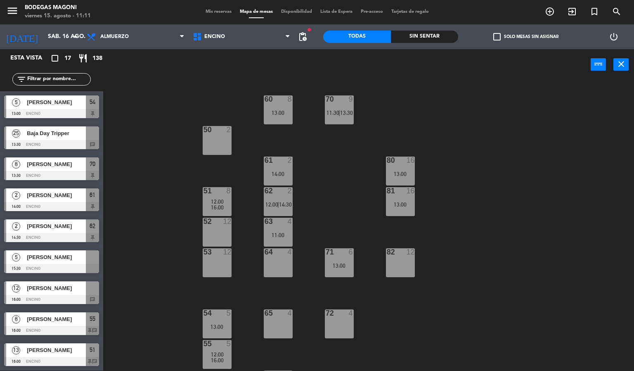
click at [61, 129] on span "Baja Day Tripper" at bounding box center [56, 133] width 59 height 9
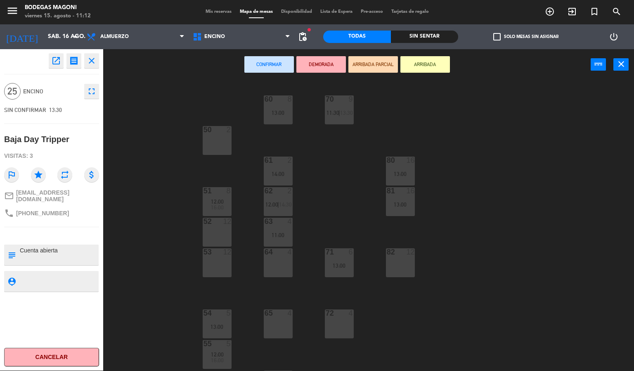
scroll to position [28, 0]
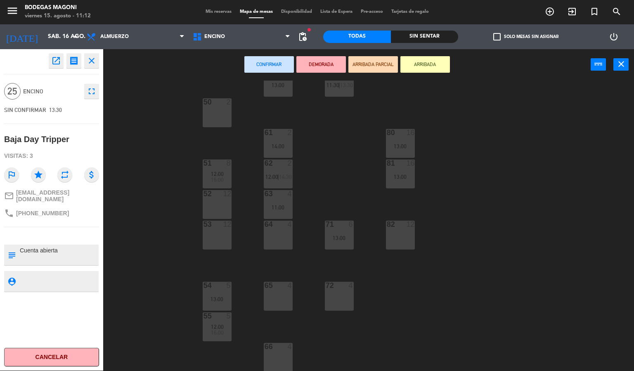
click at [223, 206] on div "52 12" at bounding box center [217, 204] width 29 height 29
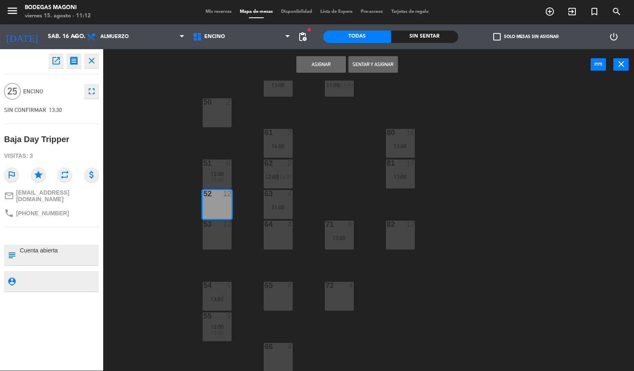
click at [217, 230] on div "53 12" at bounding box center [217, 234] width 29 height 29
click at [313, 59] on button "Asignar" at bounding box center [321, 64] width 50 height 17
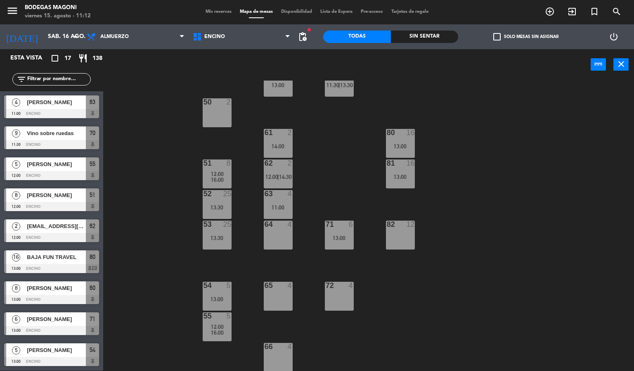
scroll to position [248, 0]
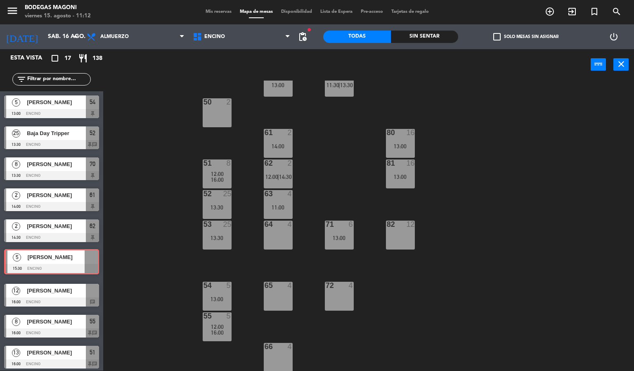
click at [71, 268] on div "5 [PERSON_NAME] 15:30 Encino 5 [PERSON_NAME] 15:30 Encino" at bounding box center [51, 262] width 103 height 33
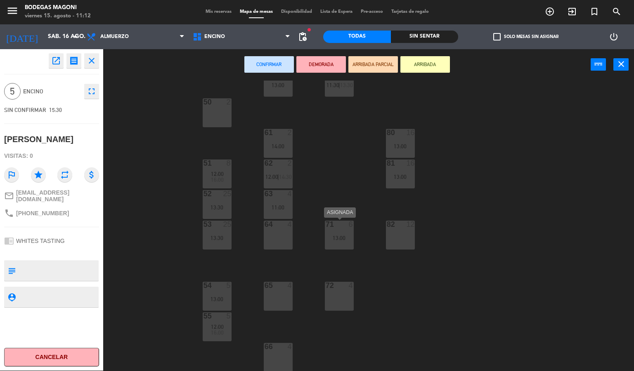
click at [349, 229] on div "71 6 13:00" at bounding box center [339, 234] width 29 height 29
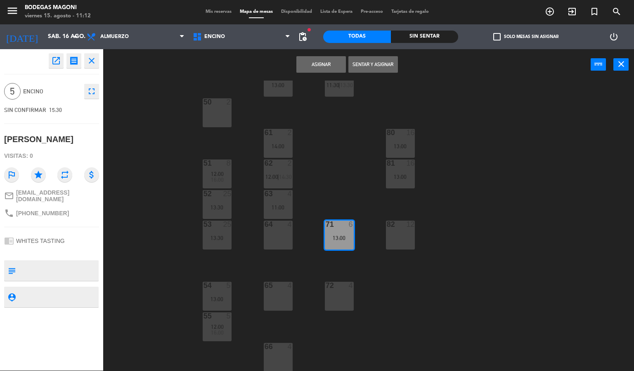
click at [316, 61] on button "Asignar" at bounding box center [321, 64] width 50 height 17
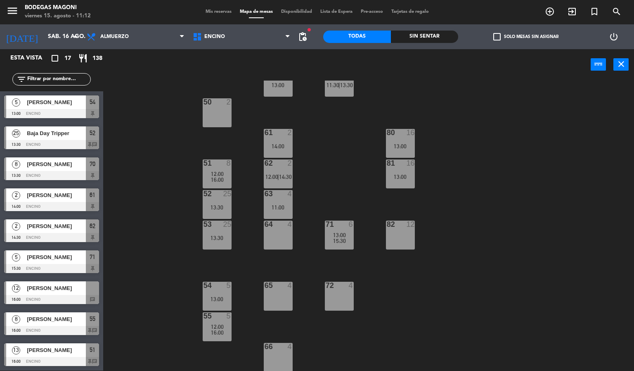
click at [48, 285] on span "[PERSON_NAME]" at bounding box center [56, 288] width 59 height 9
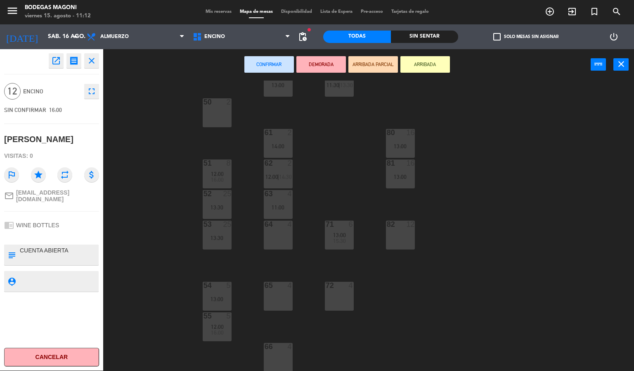
click at [394, 220] on div at bounding box center [400, 223] width 14 height 7
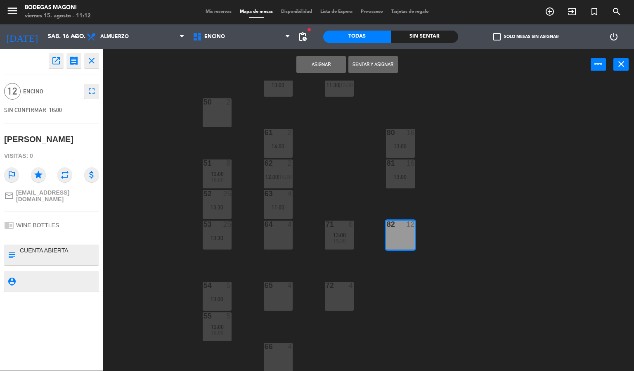
click at [328, 62] on button "Asignar" at bounding box center [321, 64] width 50 height 17
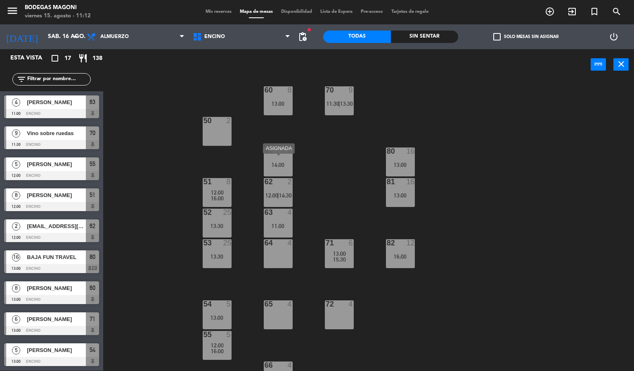
scroll to position [0, 0]
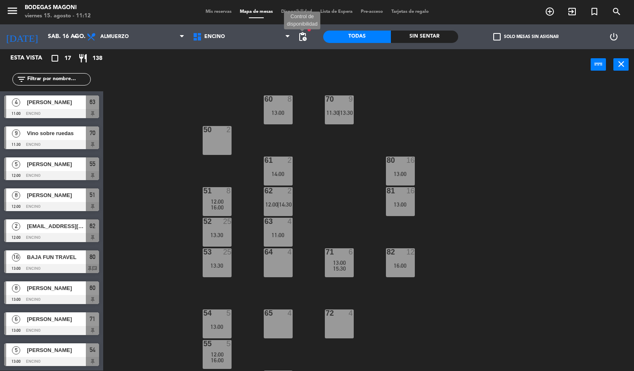
drag, startPoint x: 301, startPoint y: 33, endPoint x: 303, endPoint y: 38, distance: 4.3
click at [302, 33] on span "pending_actions" at bounding box center [303, 37] width 10 height 10
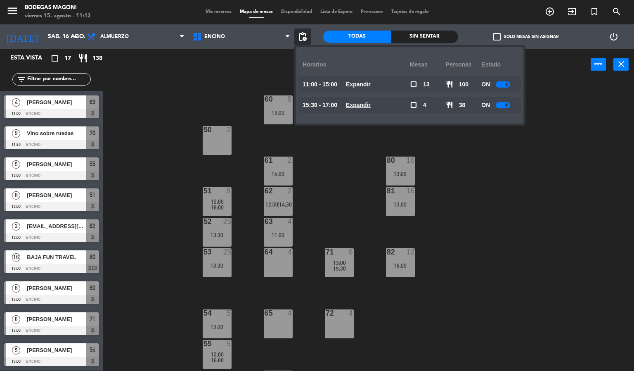
click at [371, 81] on u "Expandir" at bounding box center [358, 84] width 25 height 7
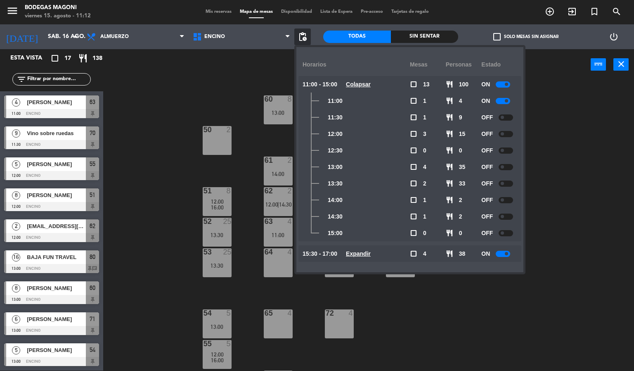
click at [508, 100] on span at bounding box center [506, 100] width 3 height 3
click at [506, 84] on span at bounding box center [506, 84] width 3 height 3
click at [363, 74] on div "Horarios" at bounding box center [356, 64] width 107 height 23
click at [364, 83] on u "Colapsar" at bounding box center [358, 84] width 25 height 7
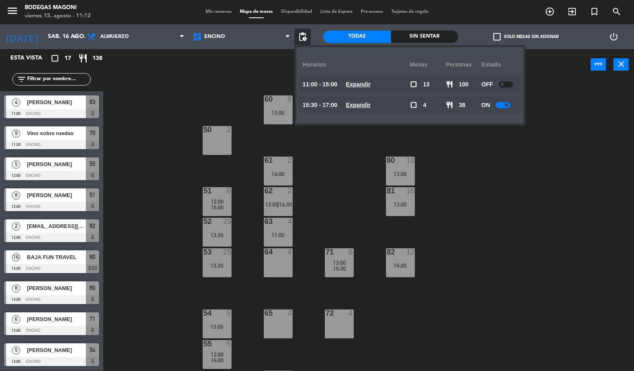
click at [365, 110] on div "15:30 - 17:00 Expandir" at bounding box center [356, 105] width 107 height 17
click at [365, 107] on u "Expandir" at bounding box center [358, 105] width 25 height 7
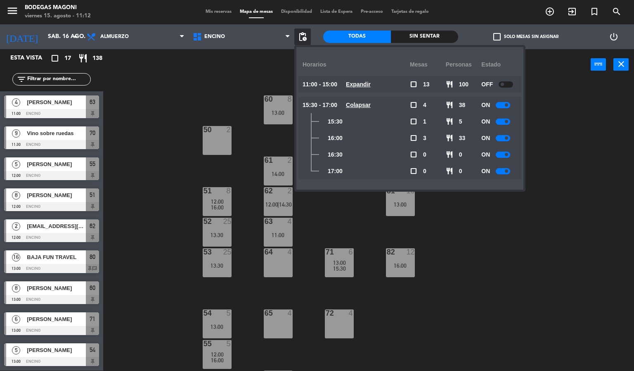
click at [503, 166] on div "ON" at bounding box center [499, 171] width 36 height 17
click at [504, 173] on div at bounding box center [503, 171] width 14 height 6
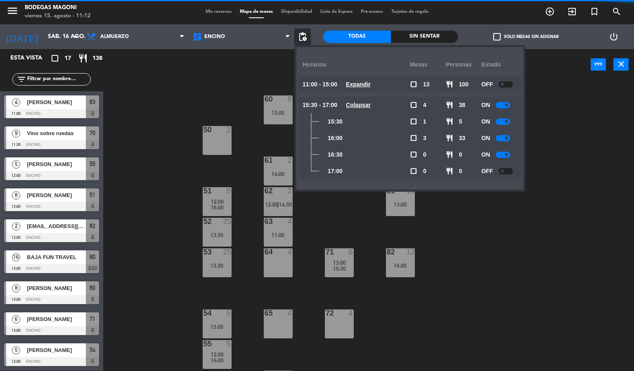
click at [508, 152] on div at bounding box center [503, 155] width 14 height 6
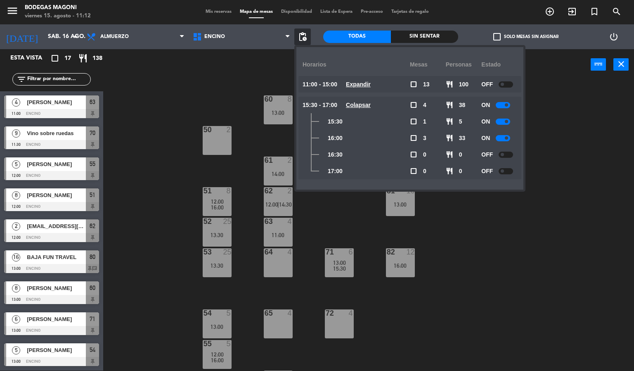
click at [508, 136] on span at bounding box center [506, 137] width 3 height 3
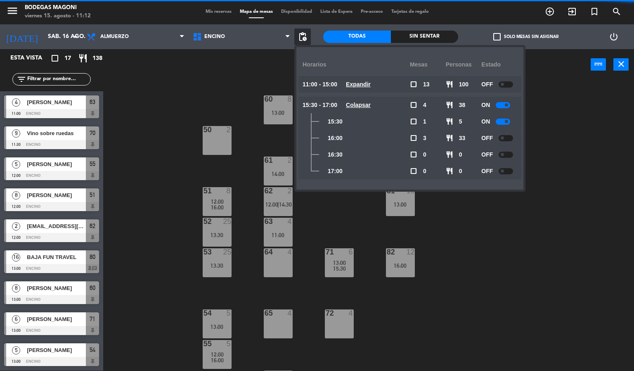
click at [508, 125] on div "ON" at bounding box center [499, 121] width 36 height 17
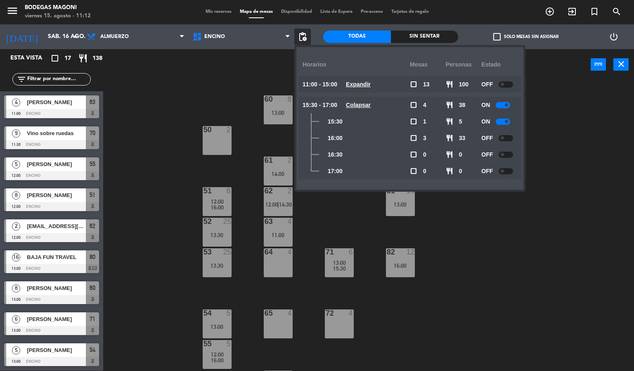
click at [508, 120] on span at bounding box center [506, 121] width 3 height 3
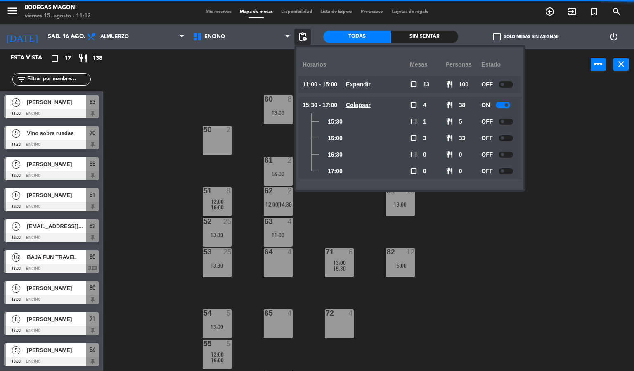
click at [506, 98] on div "ON" at bounding box center [499, 105] width 36 height 17
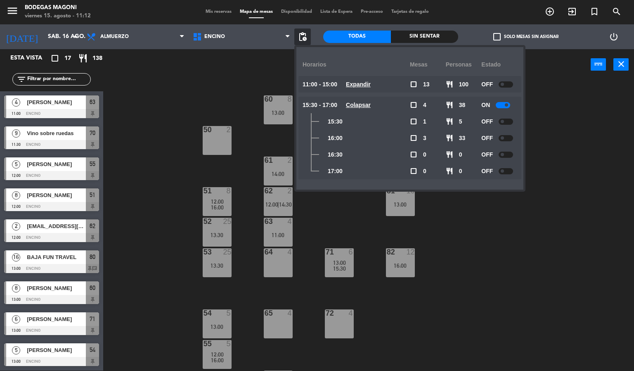
click at [504, 102] on div at bounding box center [503, 105] width 14 height 6
click at [360, 102] on u "Colapsar" at bounding box center [358, 105] width 25 height 7
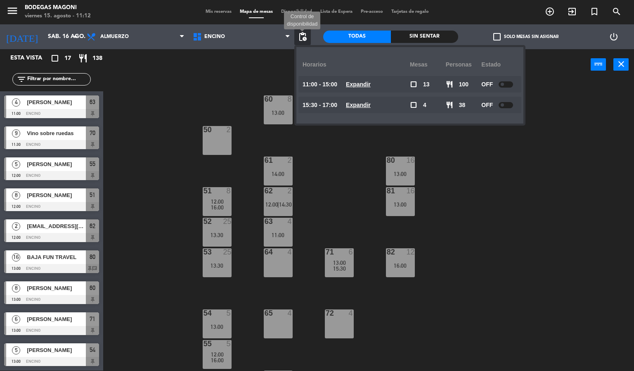
click at [305, 40] on span "pending_actions" at bounding box center [303, 37] width 10 height 10
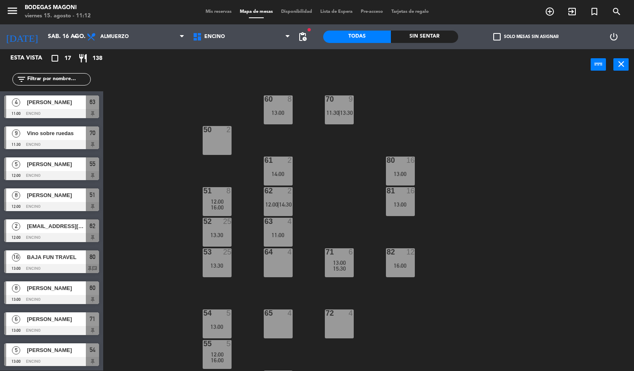
click at [207, 11] on span "Mis reservas" at bounding box center [218, 11] width 34 height 5
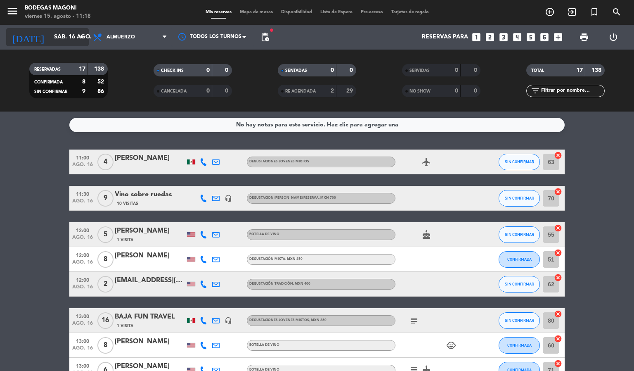
click at [78, 37] on icon "arrow_drop_down" at bounding box center [82, 37] width 10 height 10
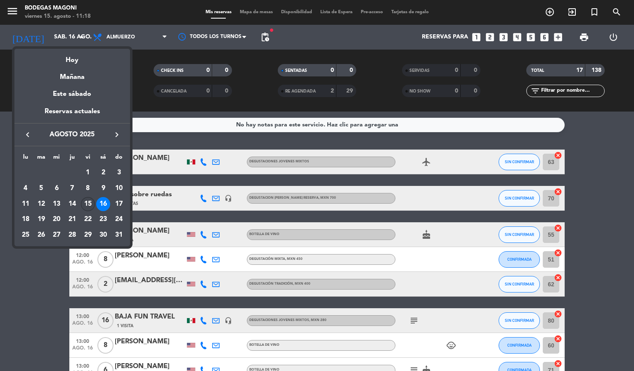
click at [90, 205] on div "15" at bounding box center [88, 204] width 14 height 14
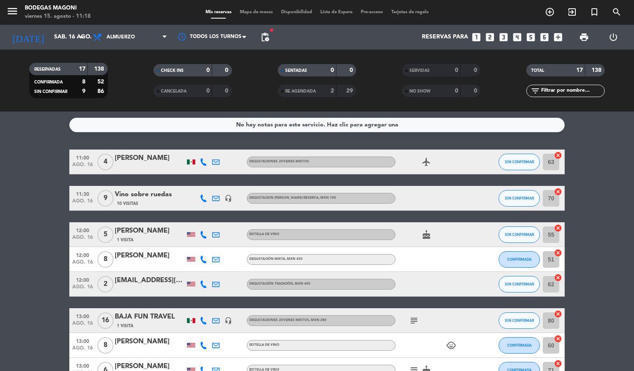
type input "vie. 15 ago."
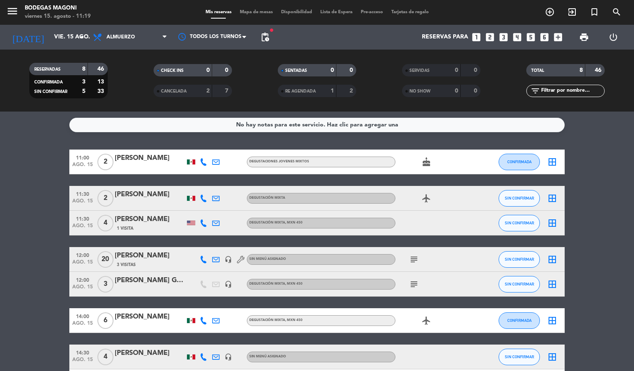
click at [150, 227] on div "1 Visita" at bounding box center [150, 228] width 70 height 7
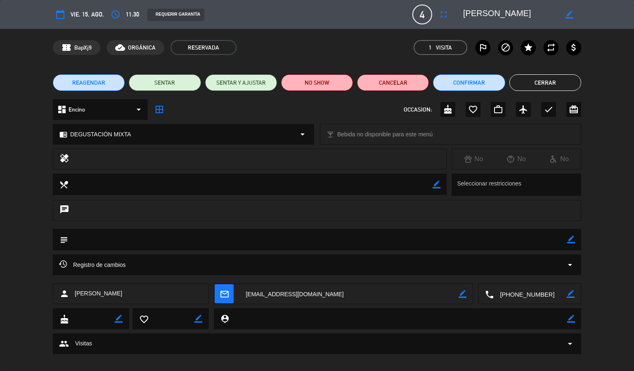
click at [556, 76] on button "Cerrar" at bounding box center [545, 82] width 72 height 17
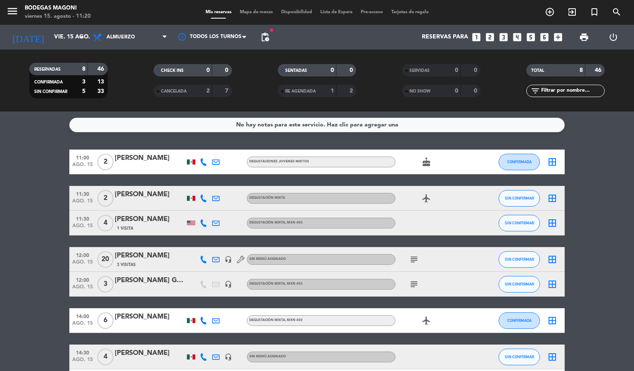
click at [42, 260] on bookings-row "11:00 [DATE] 2 [PERSON_NAME] DEGUSTACIONES JOVENES MIXTOS cake CONFIRMADA borde…" at bounding box center [317, 271] width 634 height 244
click at [143, 221] on div "[PERSON_NAME]" at bounding box center [150, 219] width 70 height 11
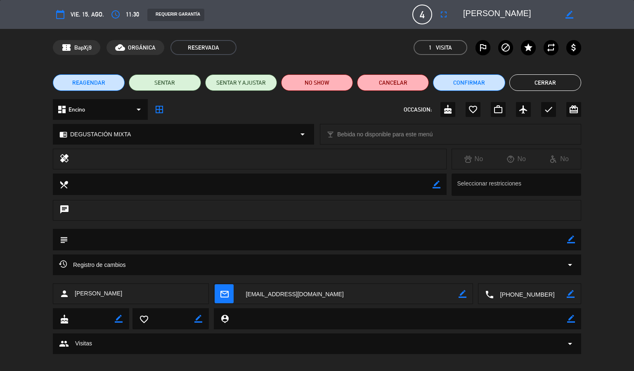
click at [543, 76] on button "Cerrar" at bounding box center [545, 82] width 72 height 17
